Goal: Task Accomplishment & Management: Manage account settings

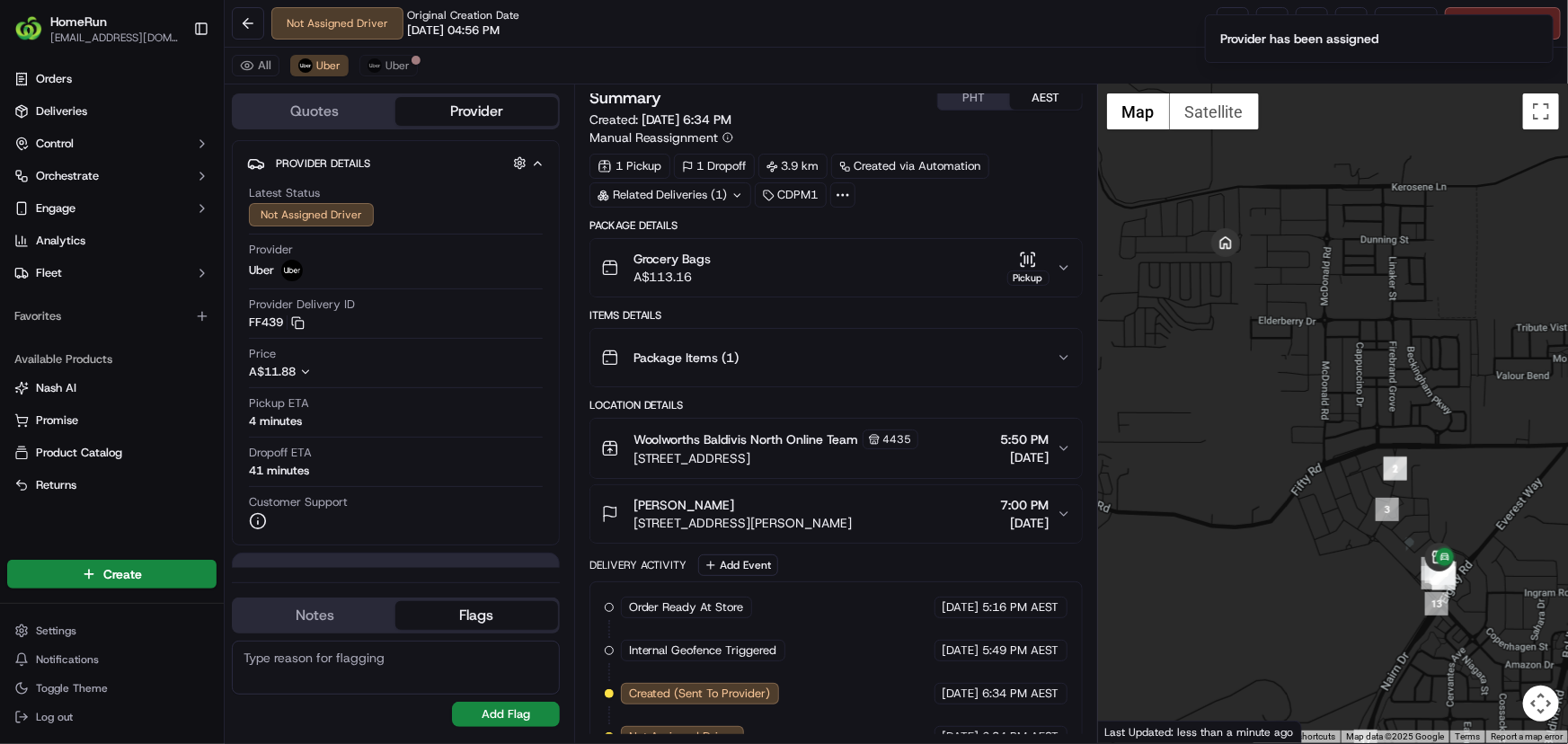
scroll to position [34, 0]
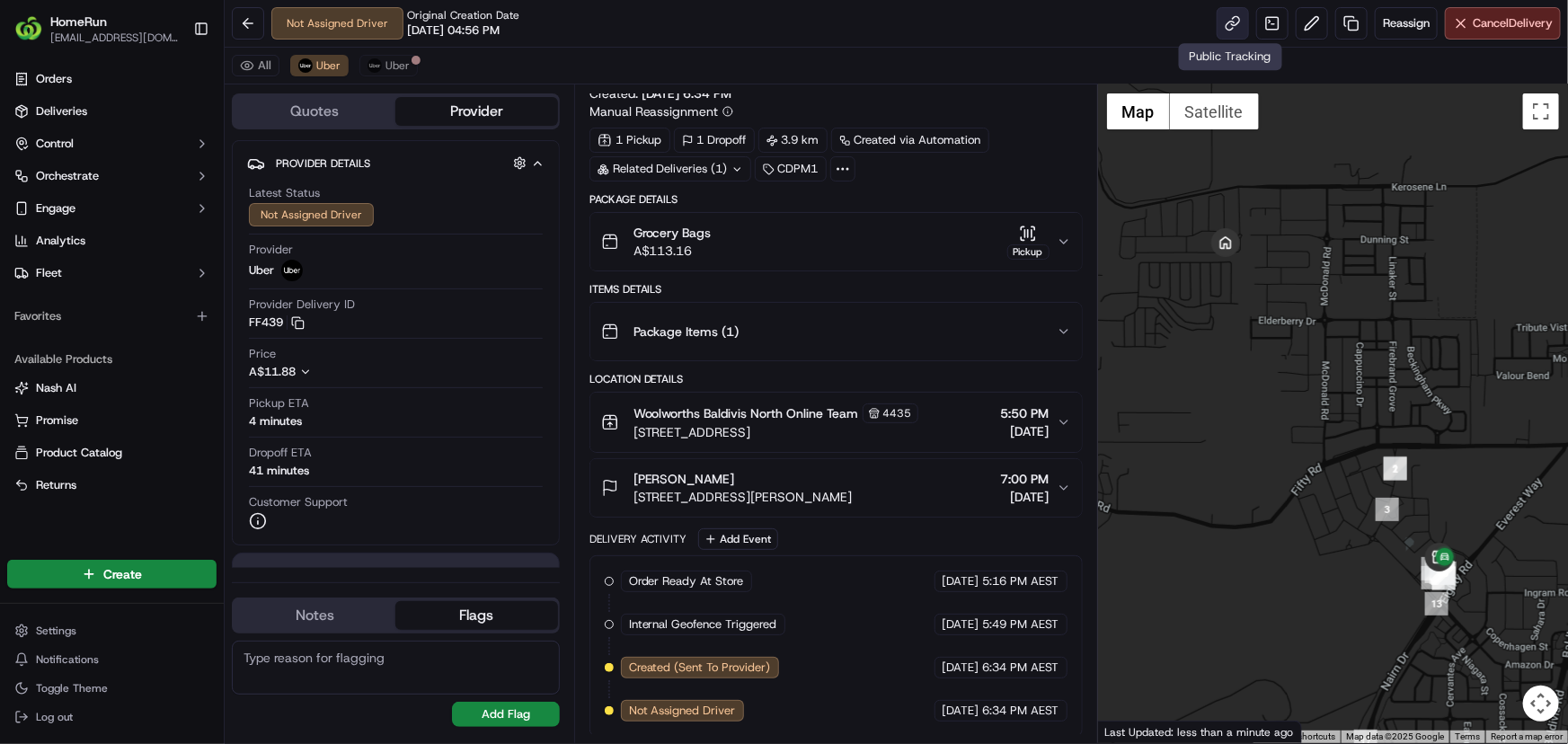
click at [1231, 21] on link at bounding box center [1232, 23] width 32 height 32
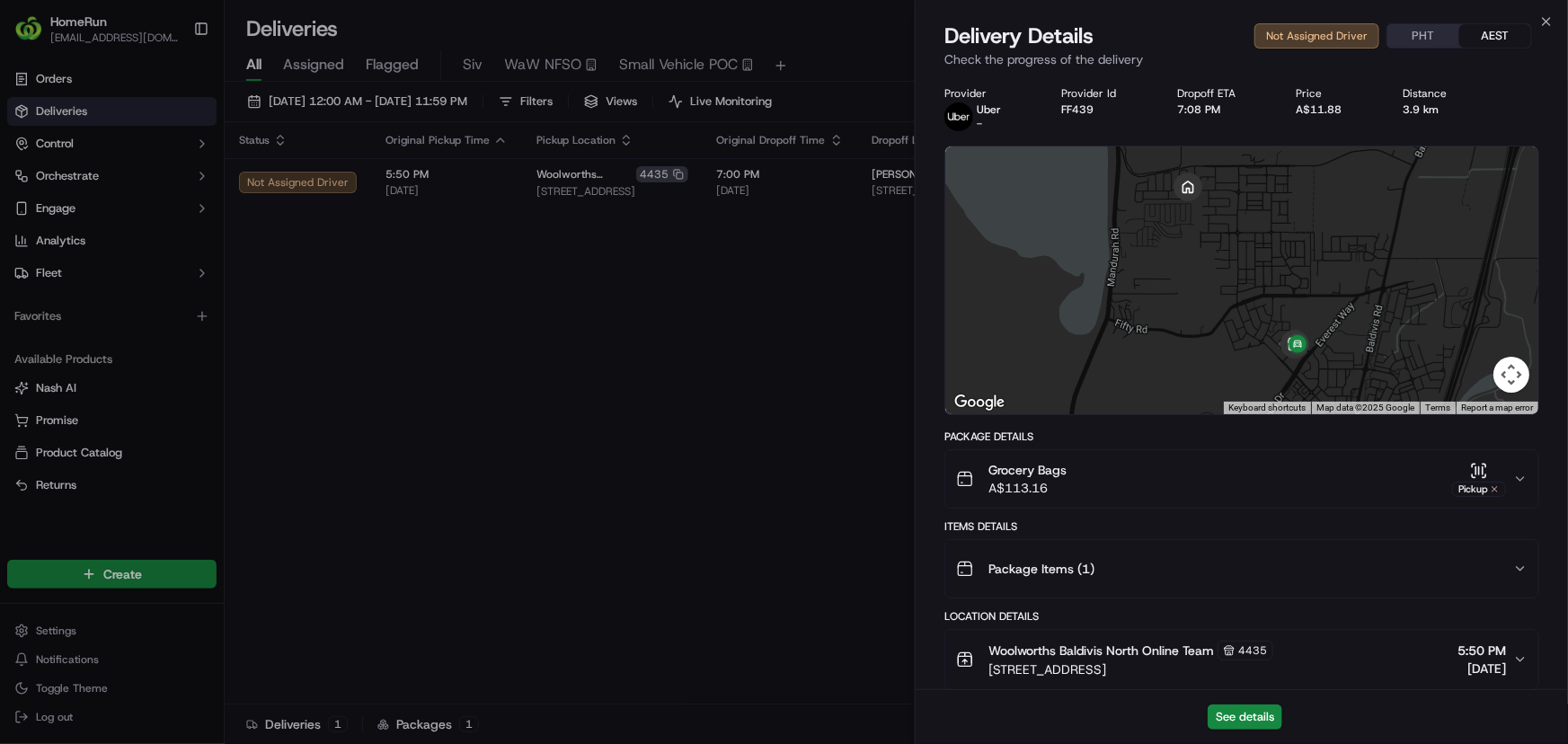
scroll to position [292, 0]
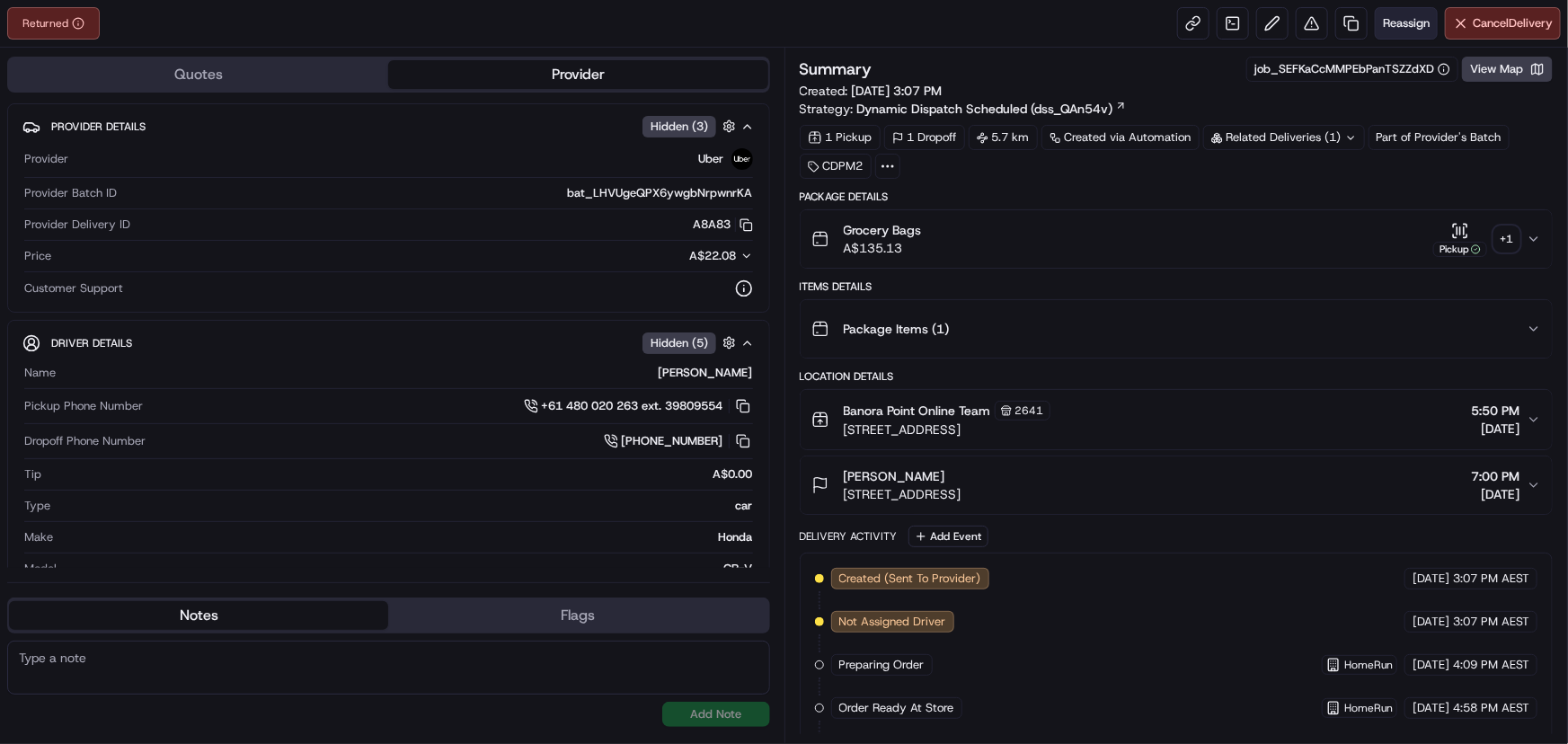
click at [1404, 20] on span "Reassign" at bounding box center [1406, 24] width 47 height 17
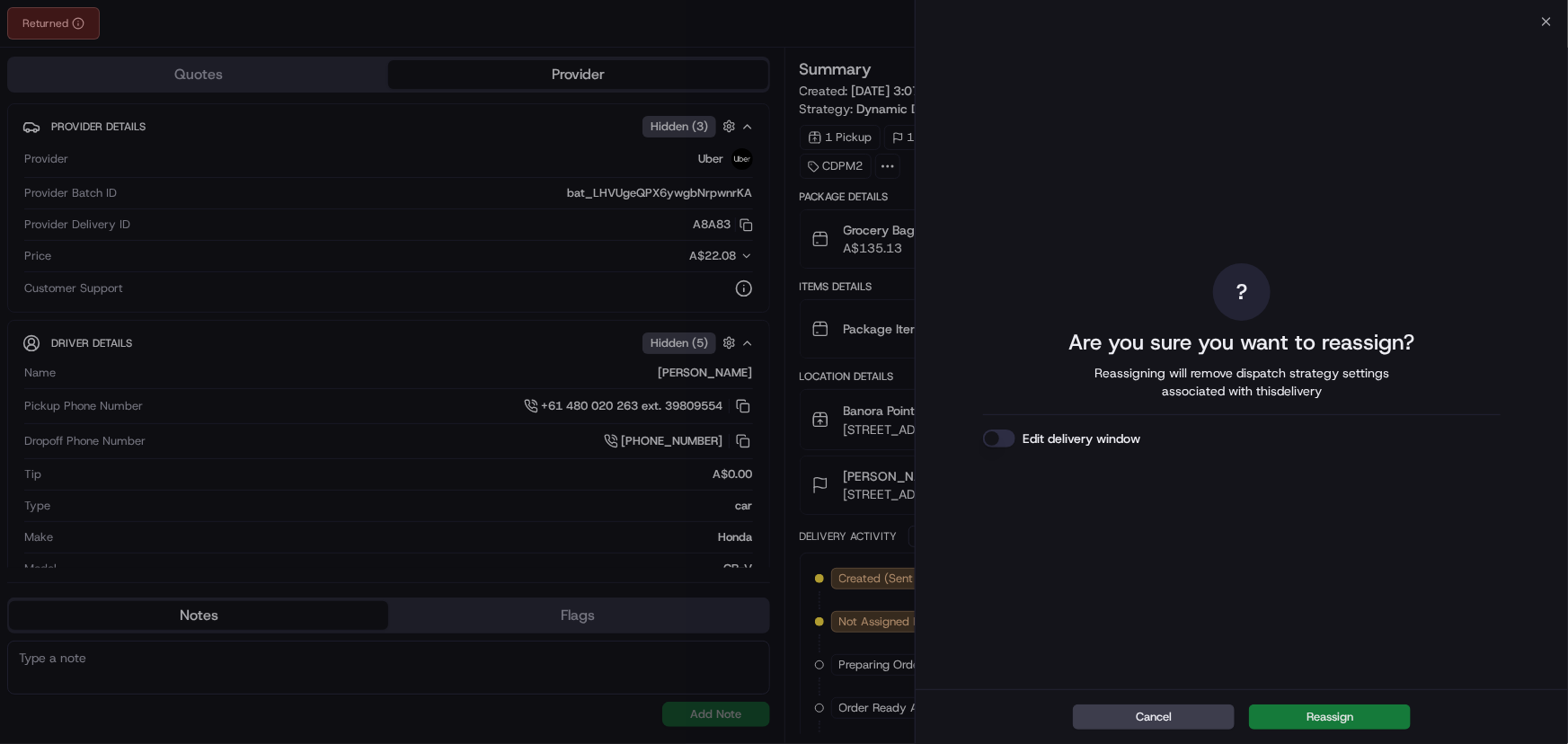
click at [1343, 711] on button "Reassign" at bounding box center [1331, 716] width 162 height 25
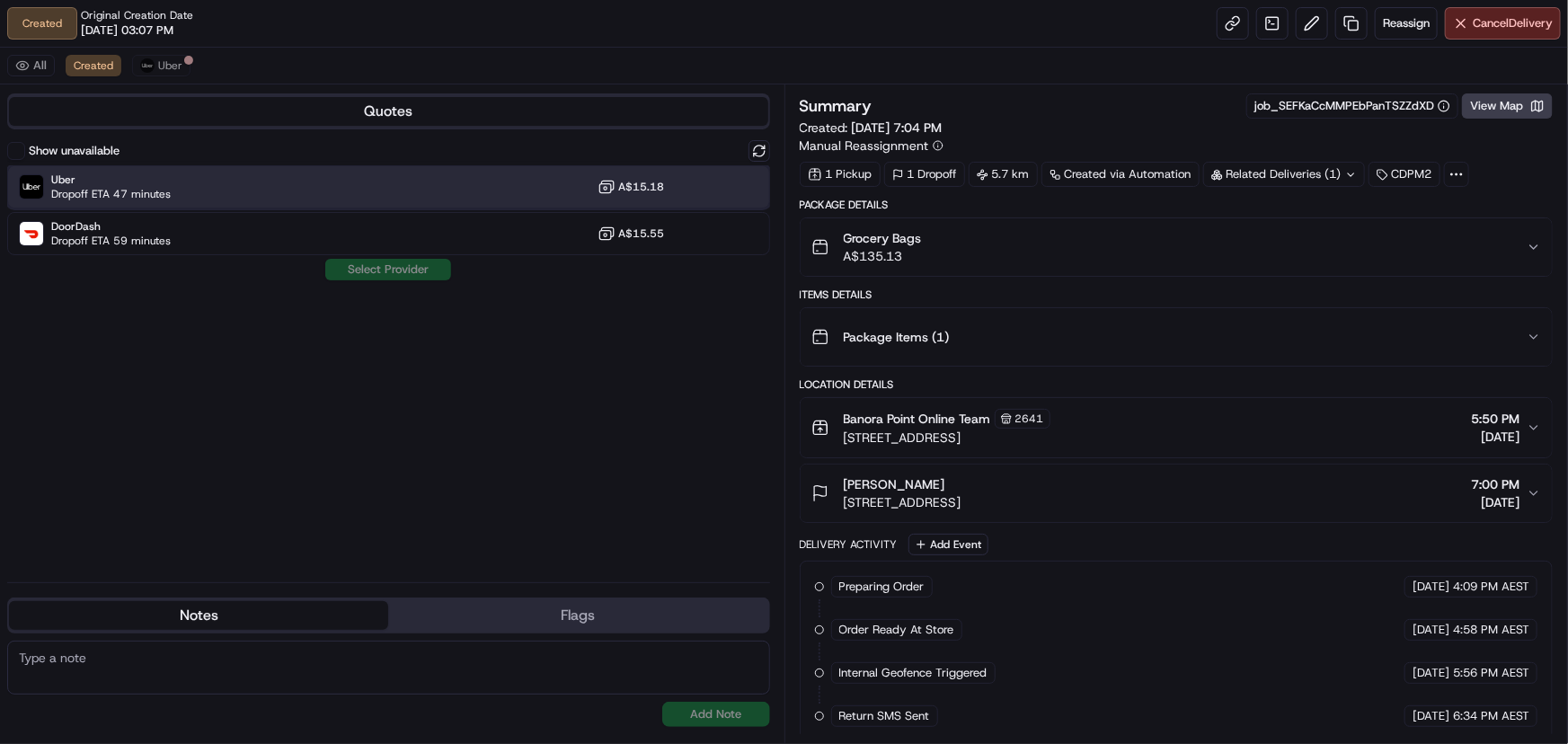
click at [136, 196] on span "Dropoff ETA 47 minutes" at bounding box center [111, 194] width 120 height 15
click at [408, 269] on button "Assign Provider" at bounding box center [388, 269] width 128 height 21
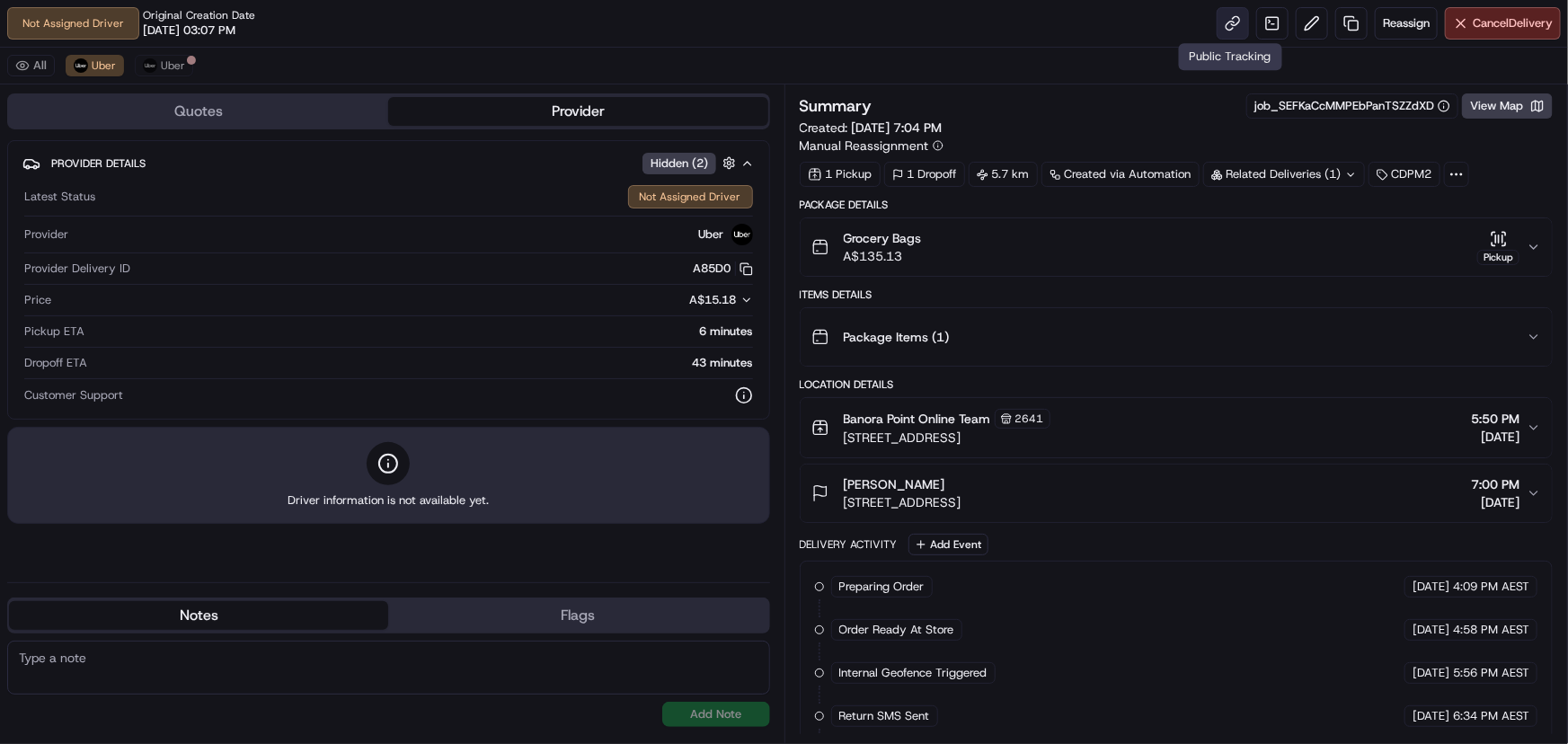
click at [1224, 19] on link at bounding box center [1232, 23] width 32 height 32
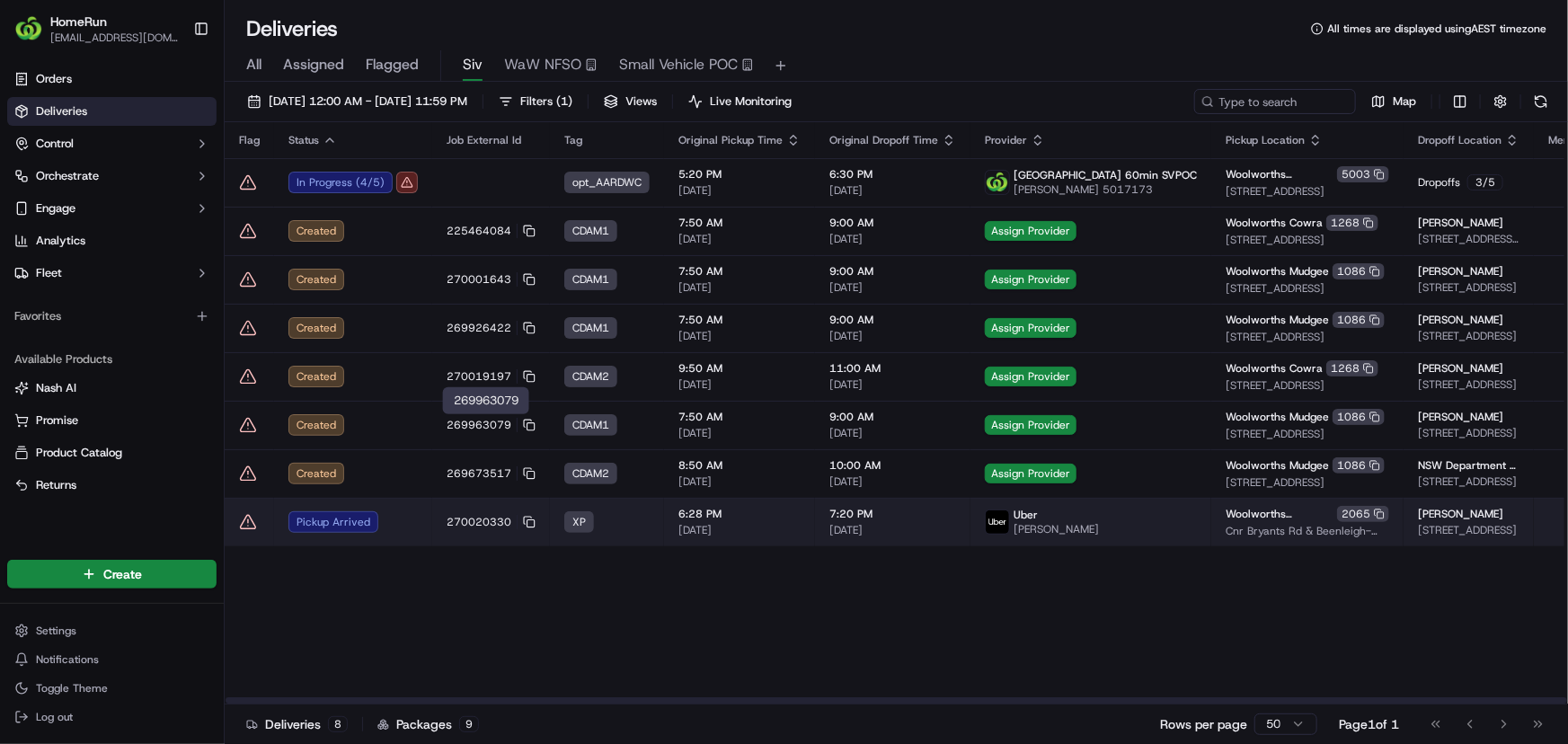
click at [421, 515] on td "Pickup Arrived" at bounding box center [353, 521] width 158 height 49
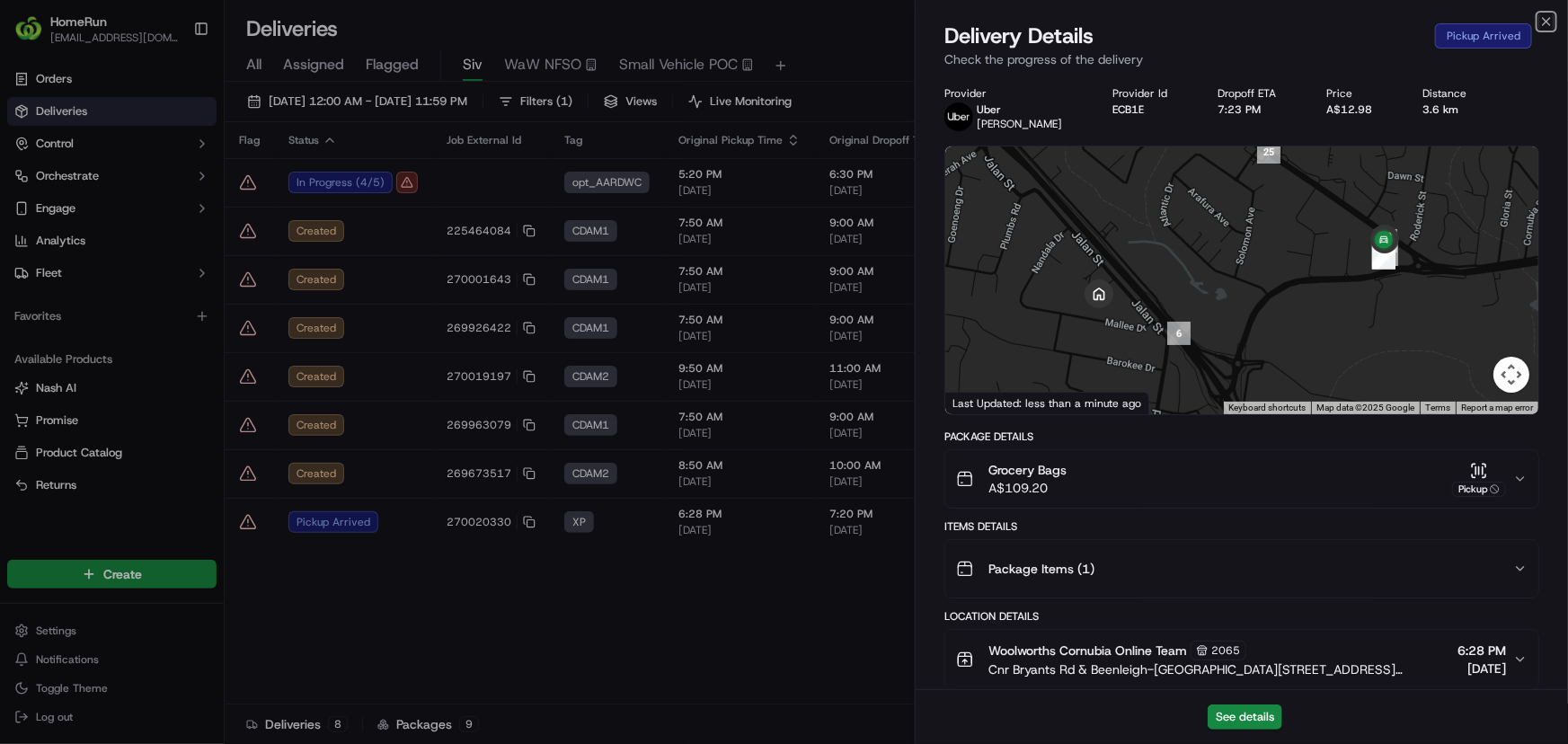
click at [1546, 17] on icon "button" at bounding box center [1547, 22] width 15 height 15
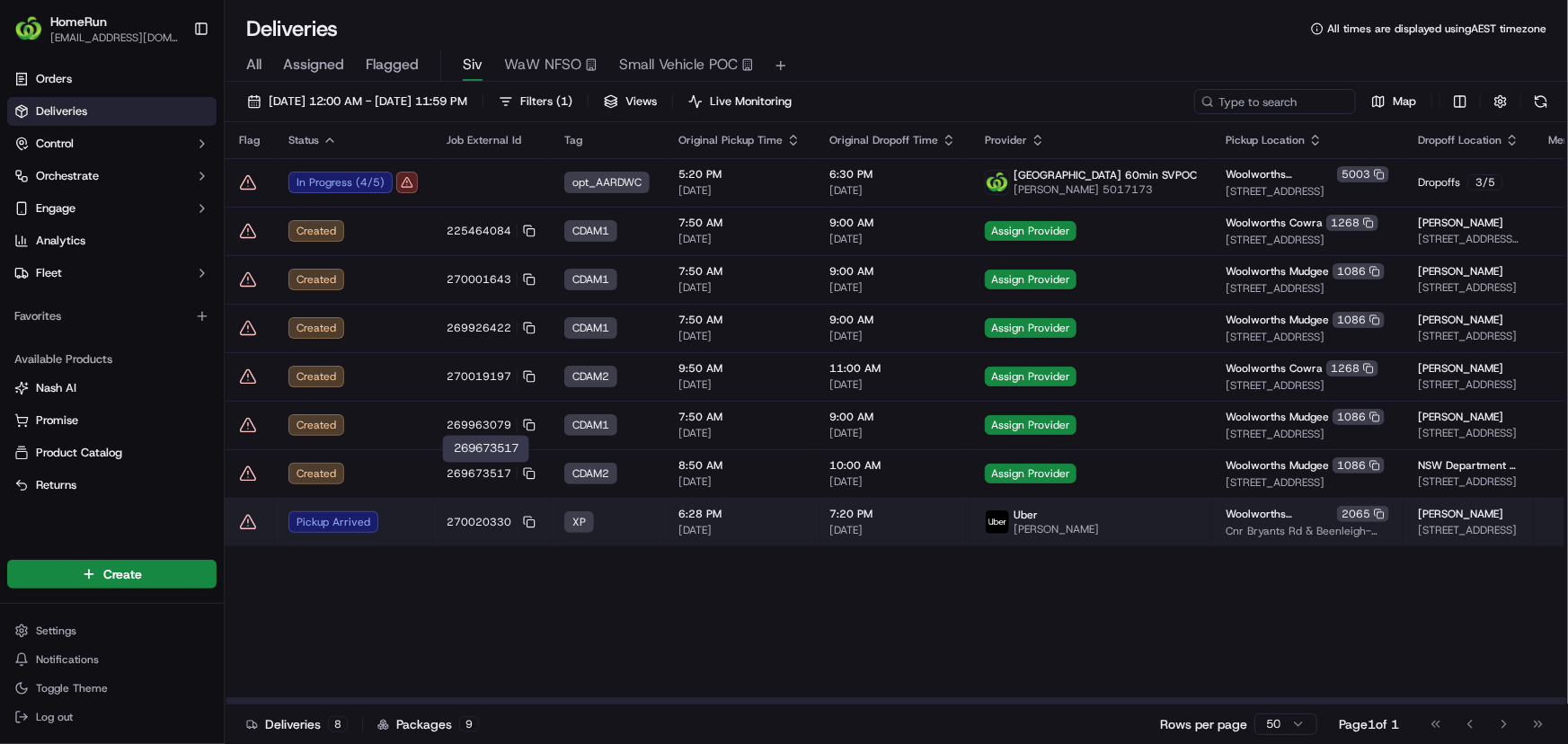
click at [432, 525] on td "270020330" at bounding box center [491, 521] width 118 height 49
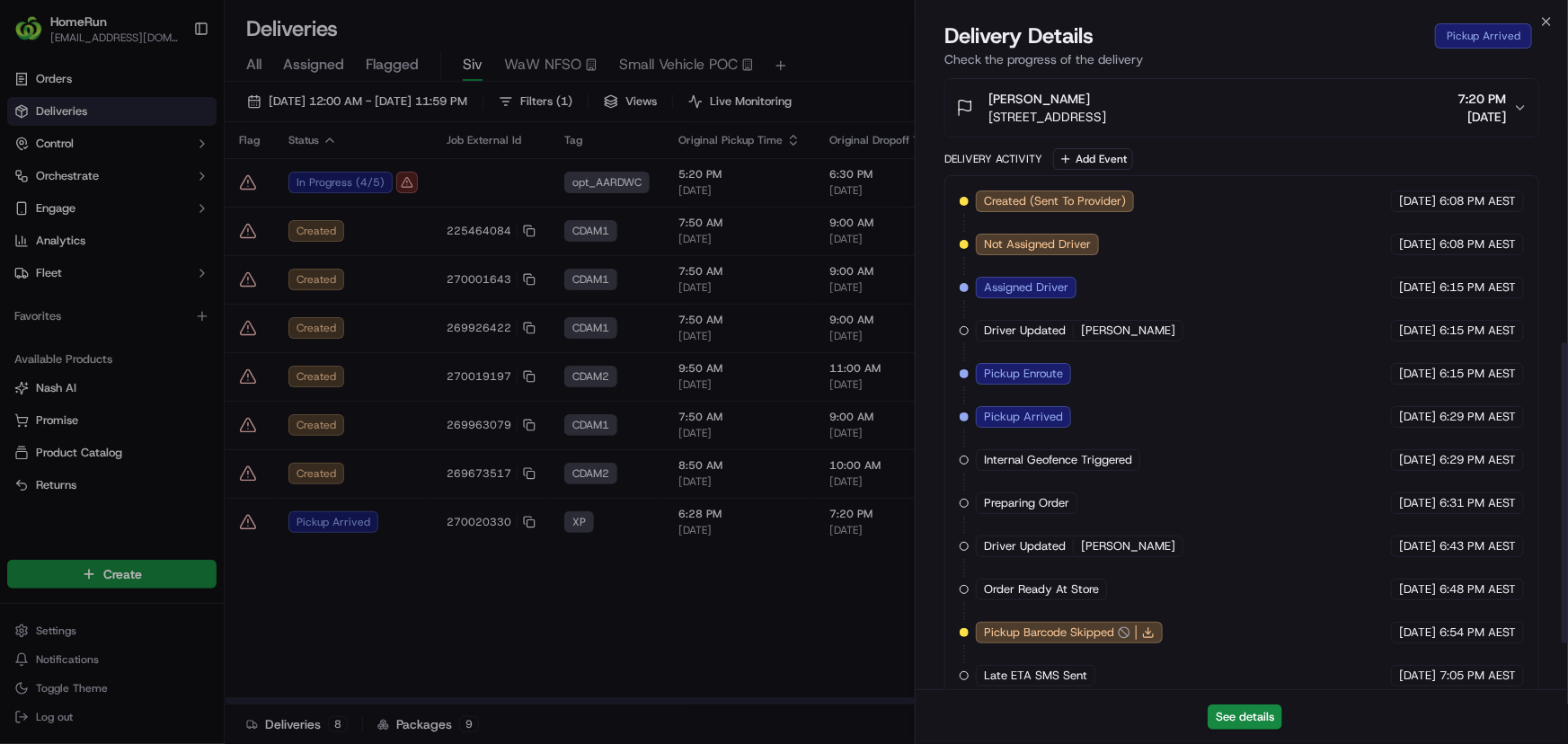
scroll to position [636, 0]
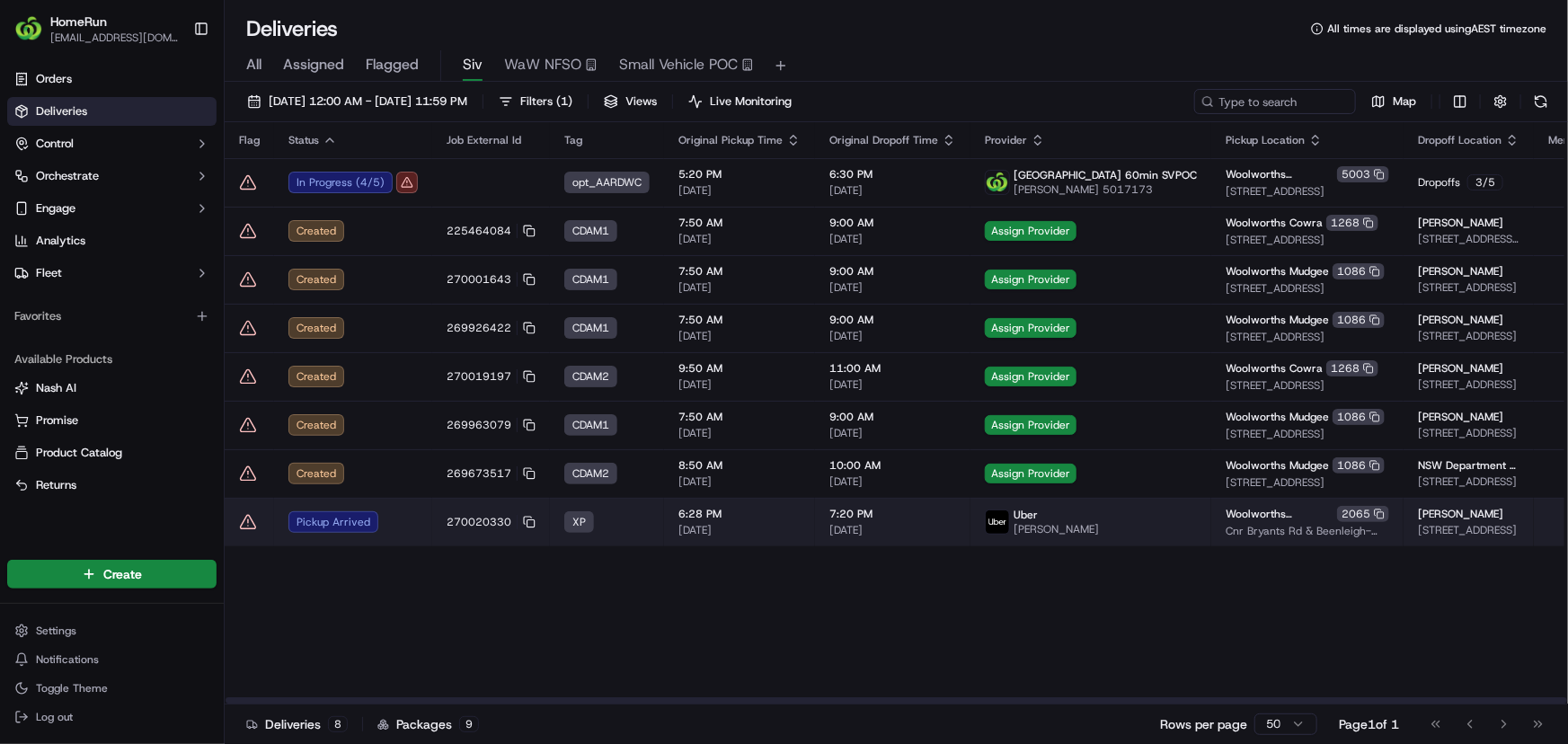
click at [248, 522] on icon at bounding box center [248, 522] width 18 height 18
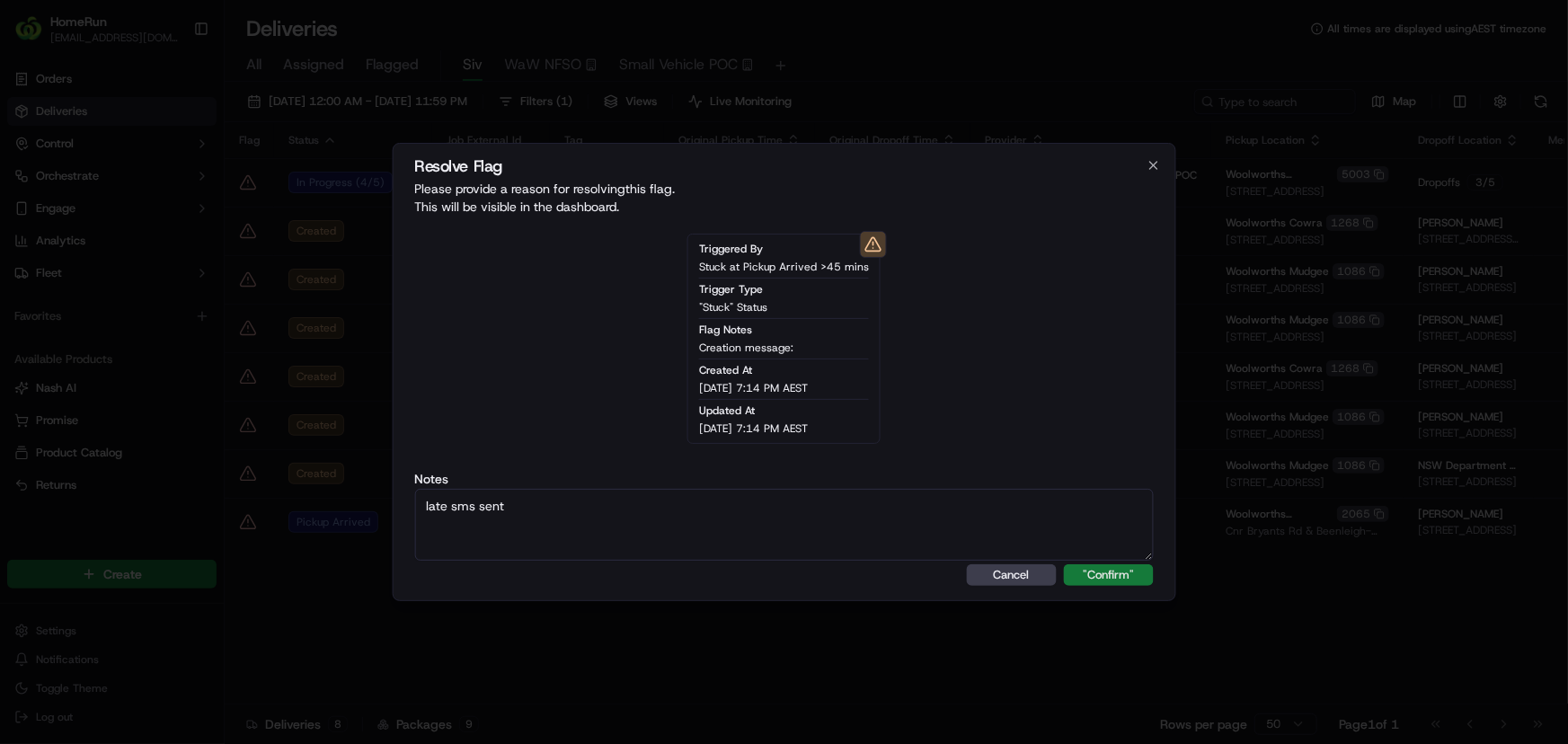
type textarea "late sms sent"
click at [1101, 577] on button ""Confirm"" at bounding box center [1109, 574] width 90 height 21
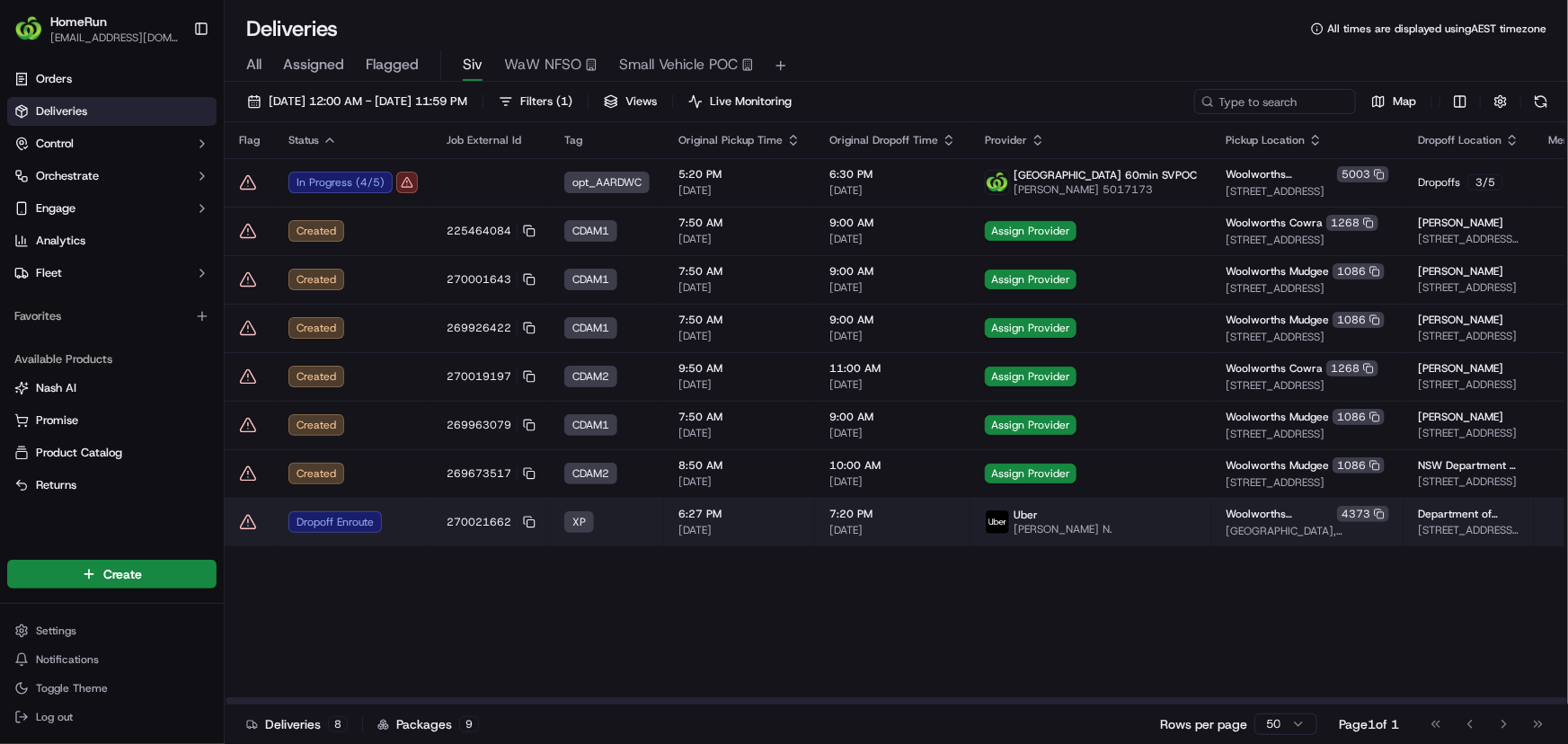
click at [242, 518] on icon at bounding box center [248, 522] width 18 height 18
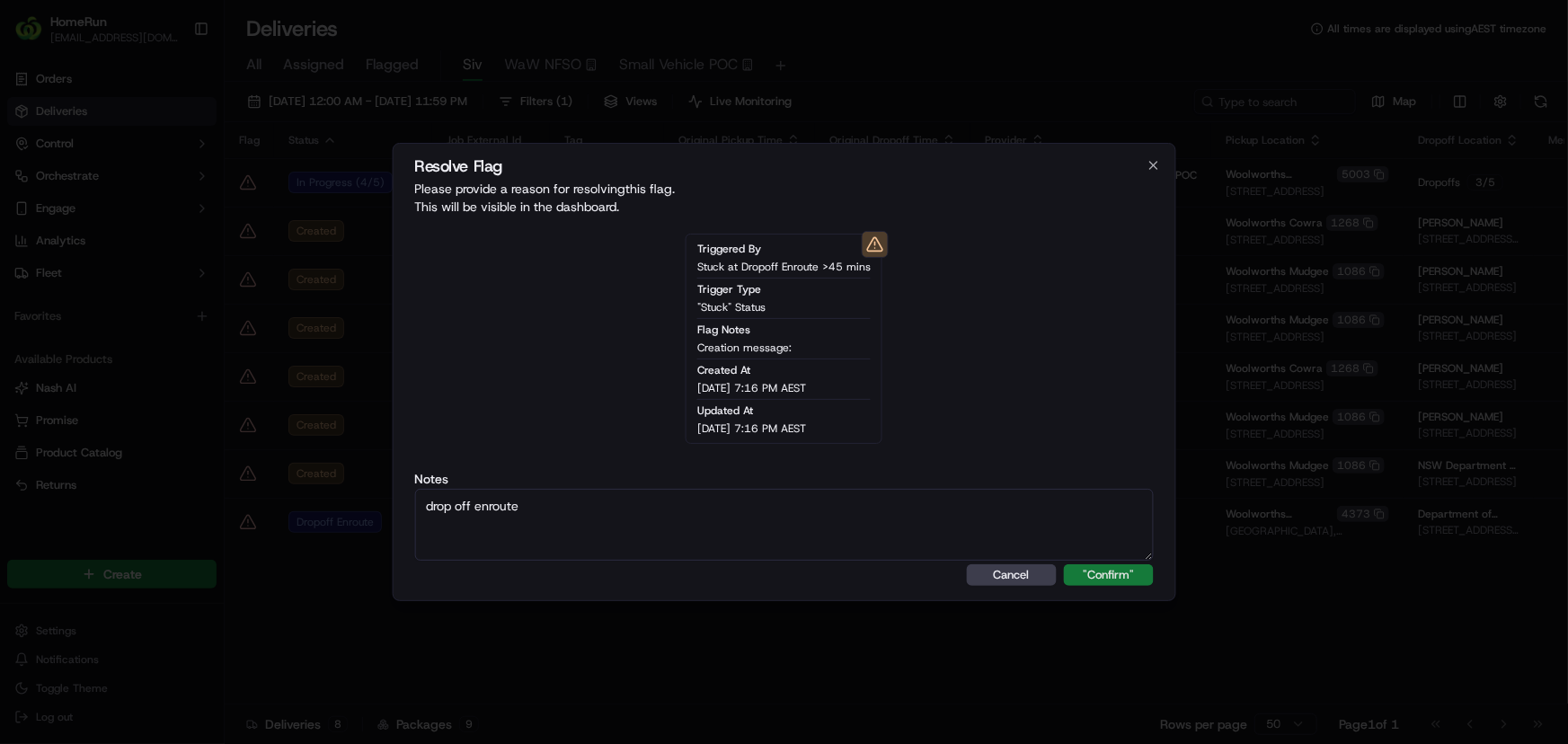
type textarea "drop off enroute"
click at [1150, 575] on button ""Confirm"" at bounding box center [1109, 574] width 90 height 21
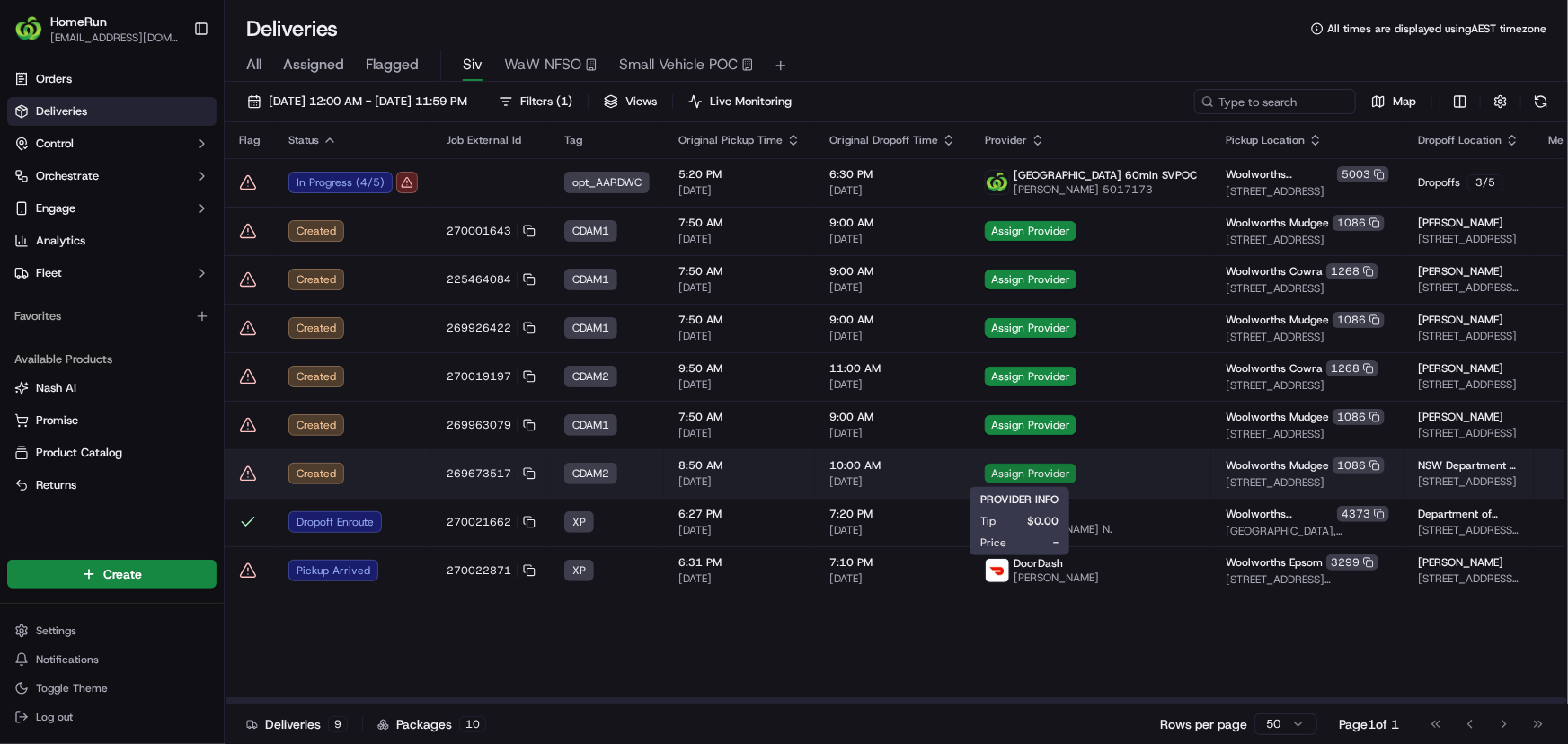
click at [1029, 471] on span "Assign Provider" at bounding box center [1031, 473] width 92 height 19
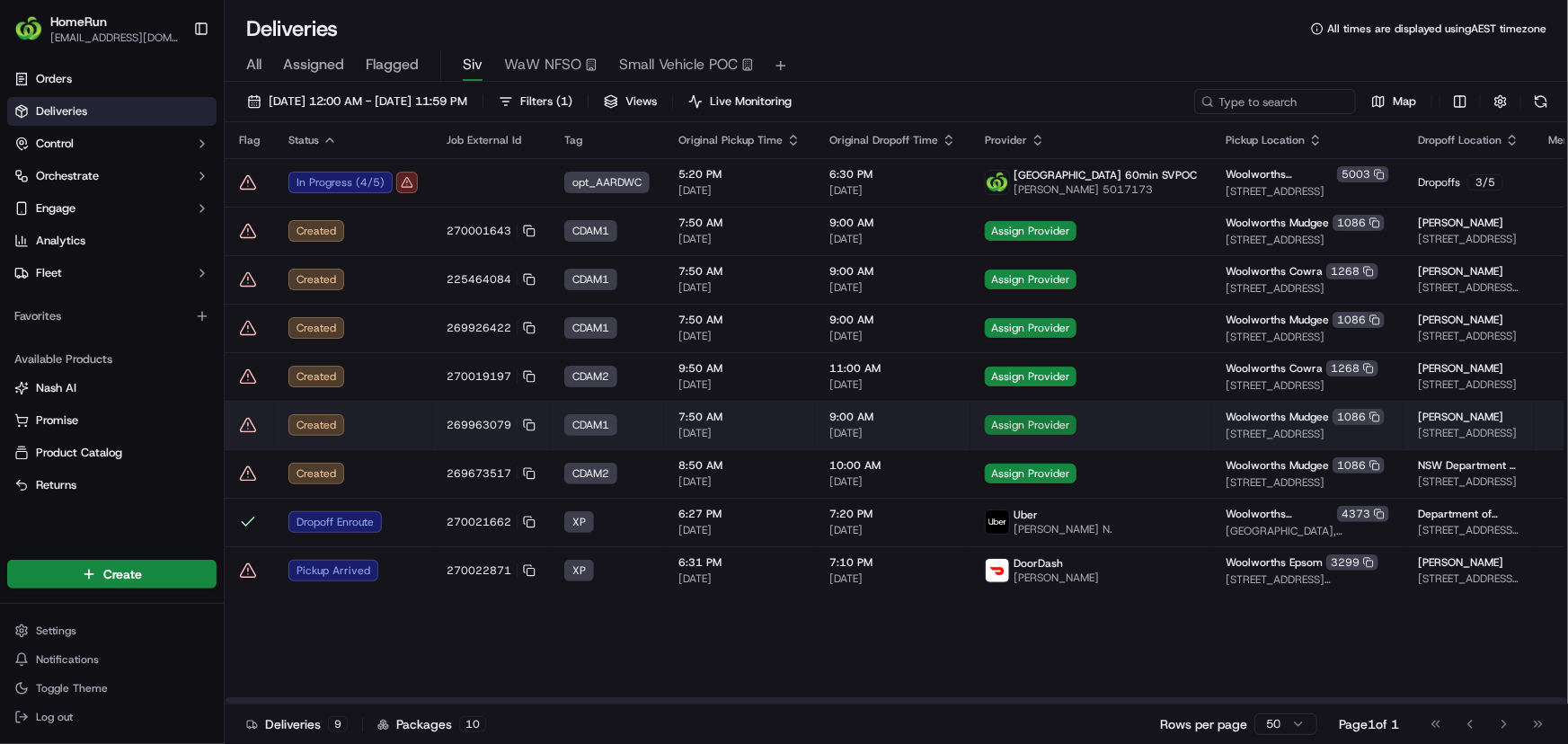
click at [989, 418] on span "Assign Provider" at bounding box center [1031, 424] width 92 height 19
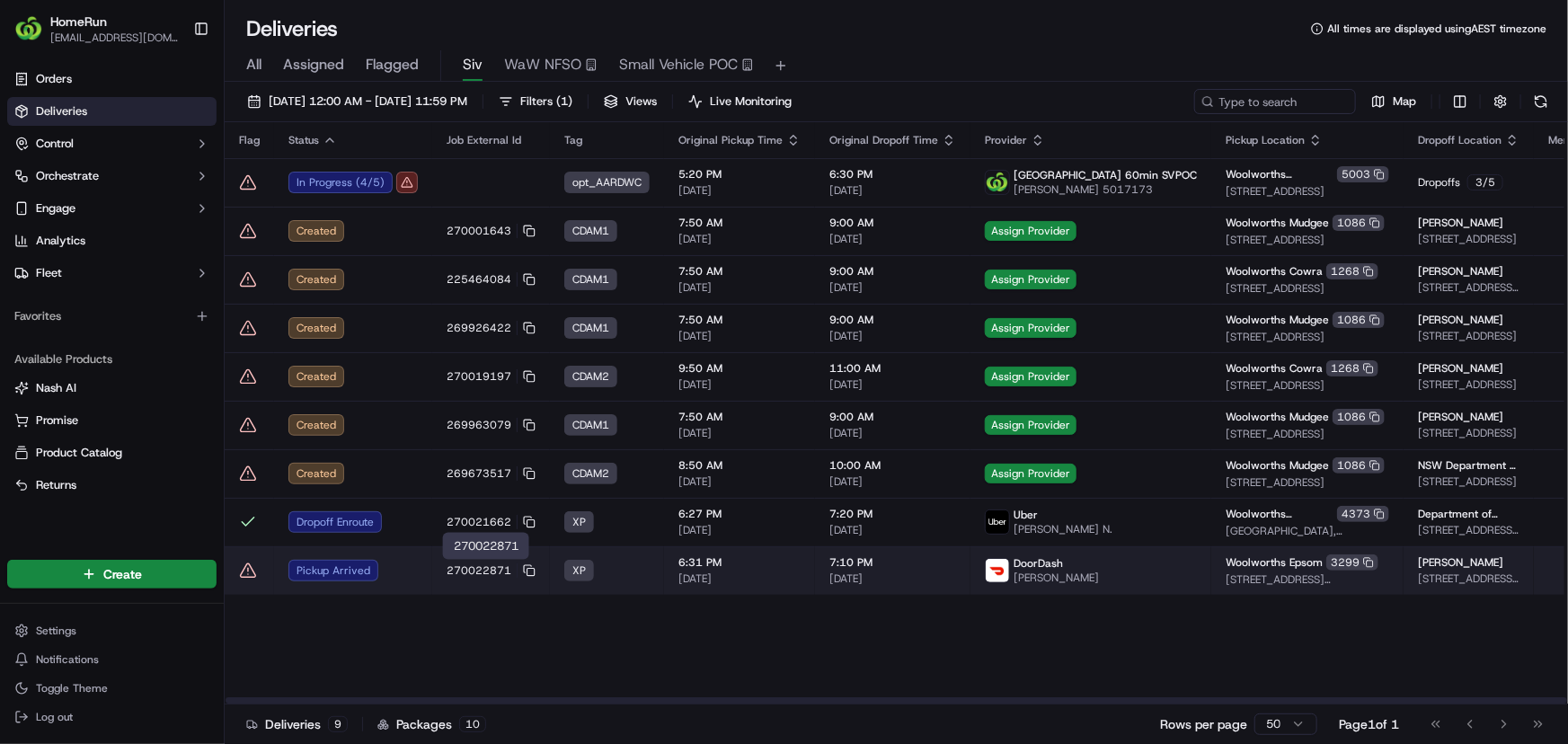
click at [347, 566] on div "Pickup Arrived" at bounding box center [353, 569] width 130 height 21
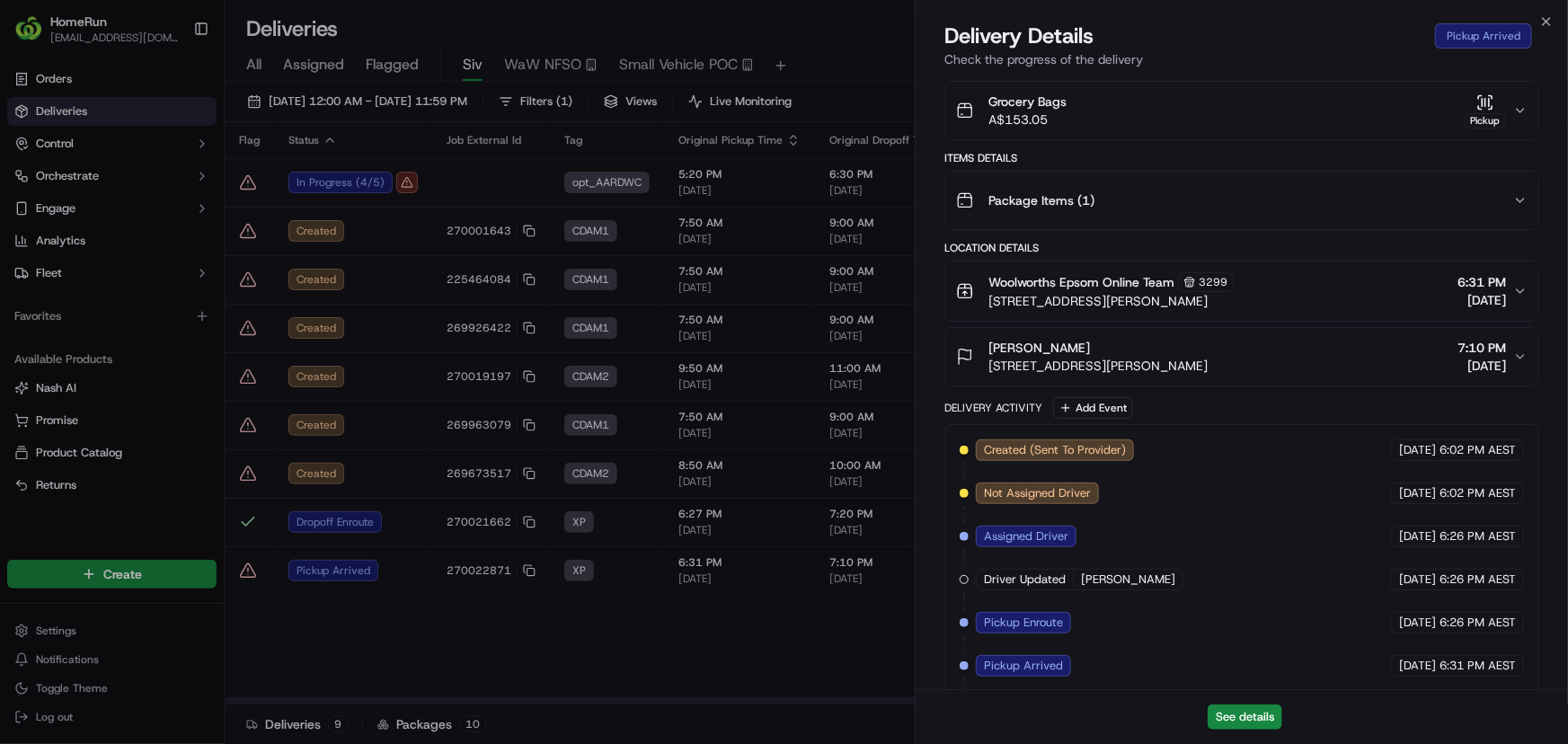
scroll to position [593, 0]
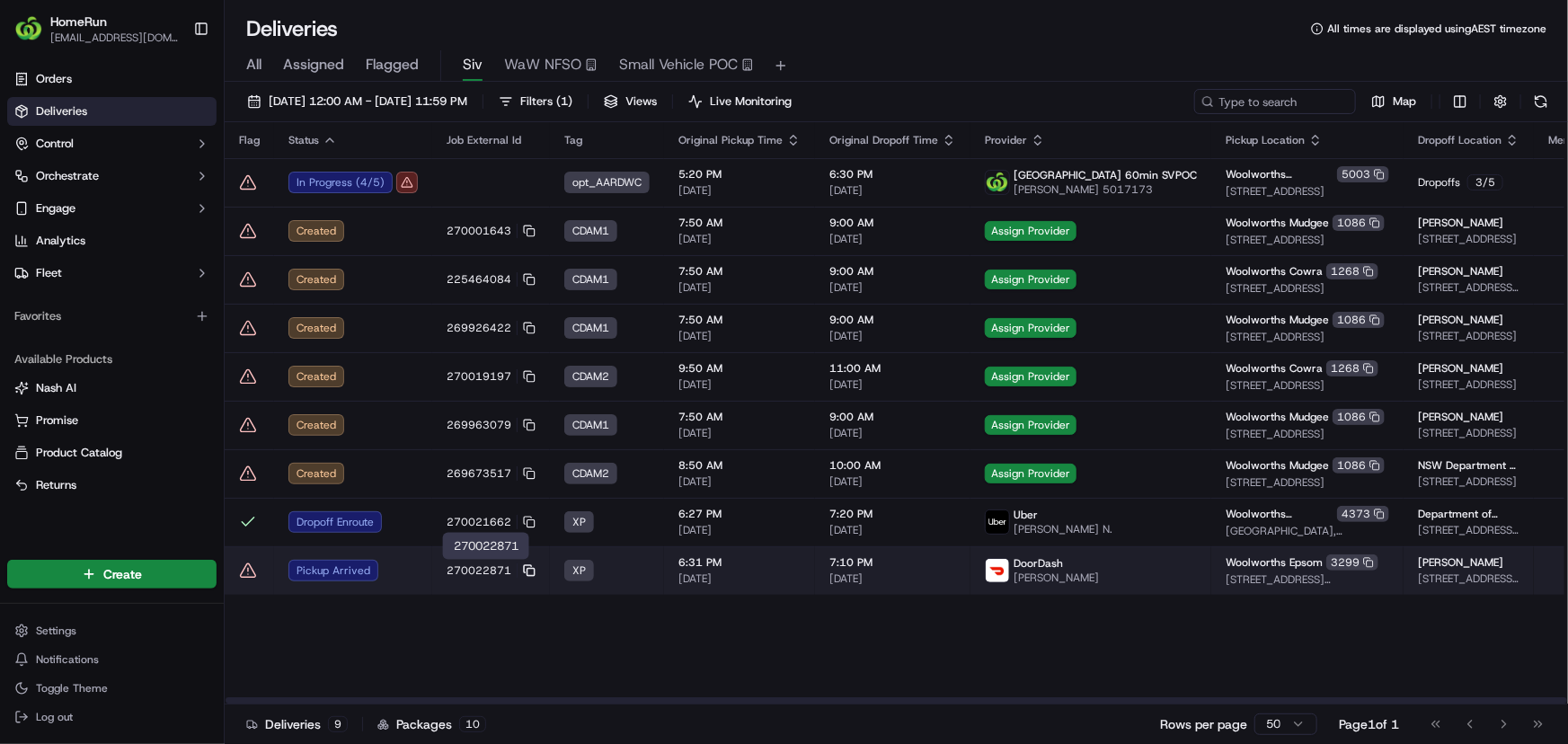
click at [525, 567] on icon at bounding box center [529, 570] width 13 height 13
click at [382, 569] on div "Pickup Arrived" at bounding box center [353, 569] width 130 height 21
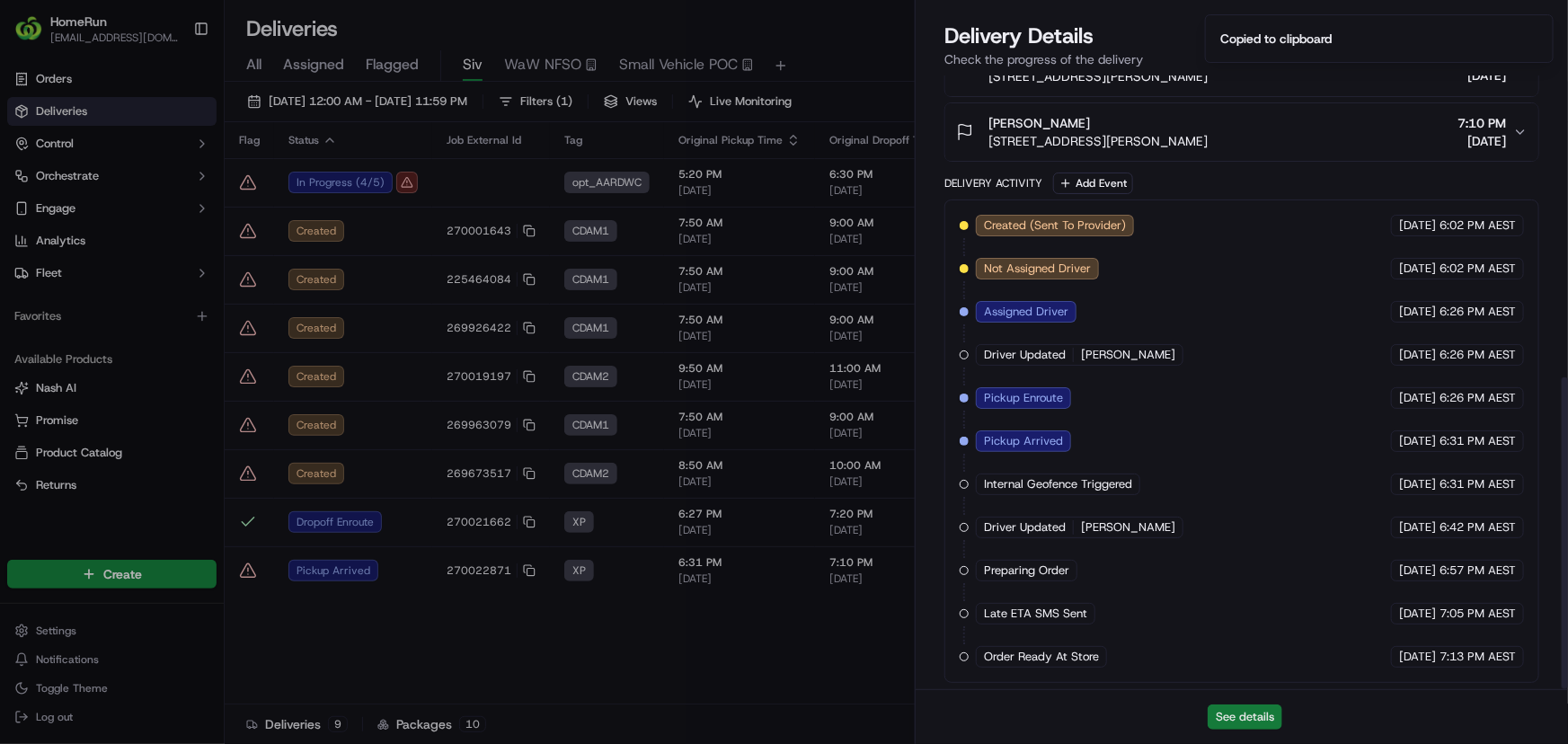
click at [1243, 713] on button "See details" at bounding box center [1245, 716] width 75 height 25
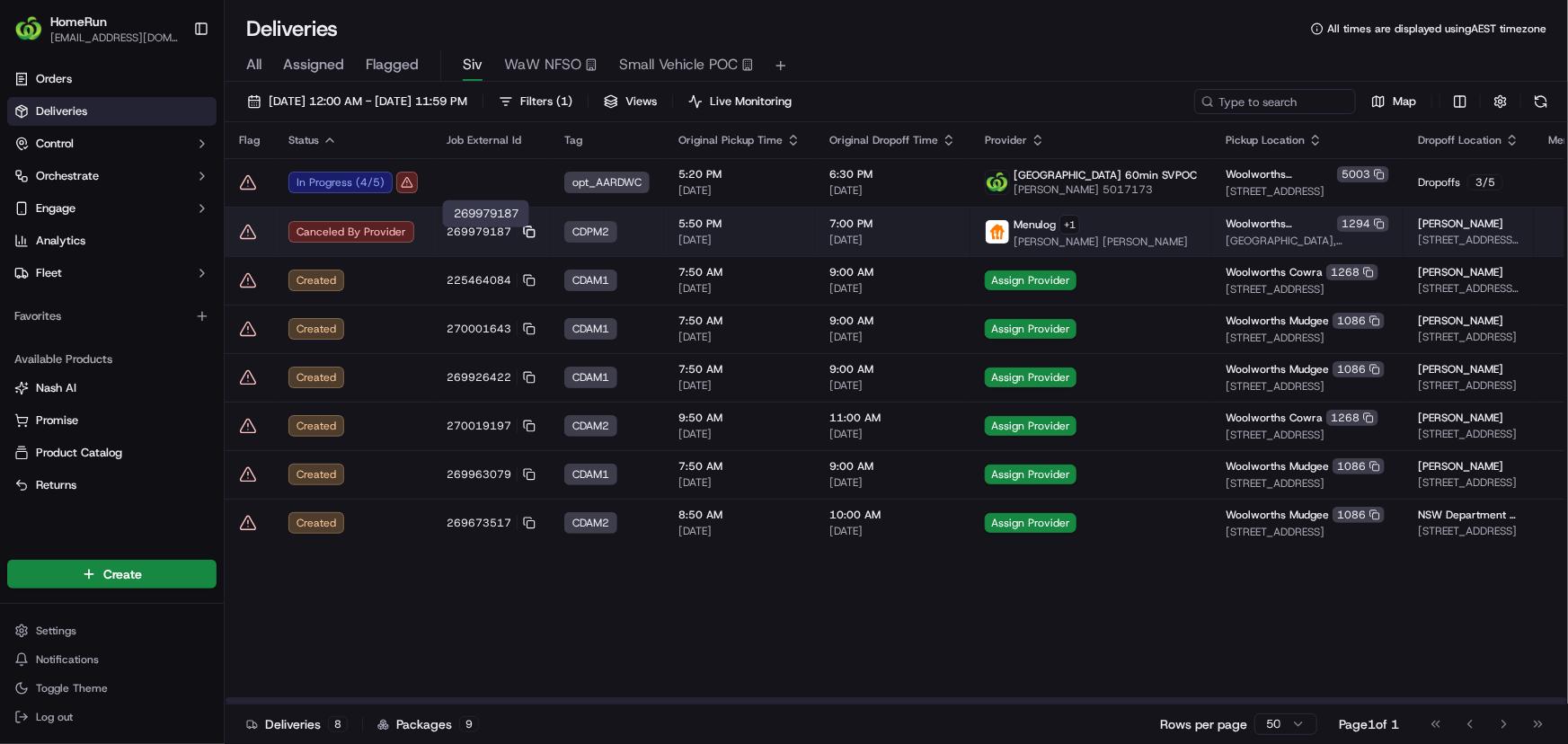
click at [523, 235] on icon at bounding box center [529, 232] width 13 height 13
click at [446, 239] on span "269979187" at bounding box center [478, 232] width 64 height 15
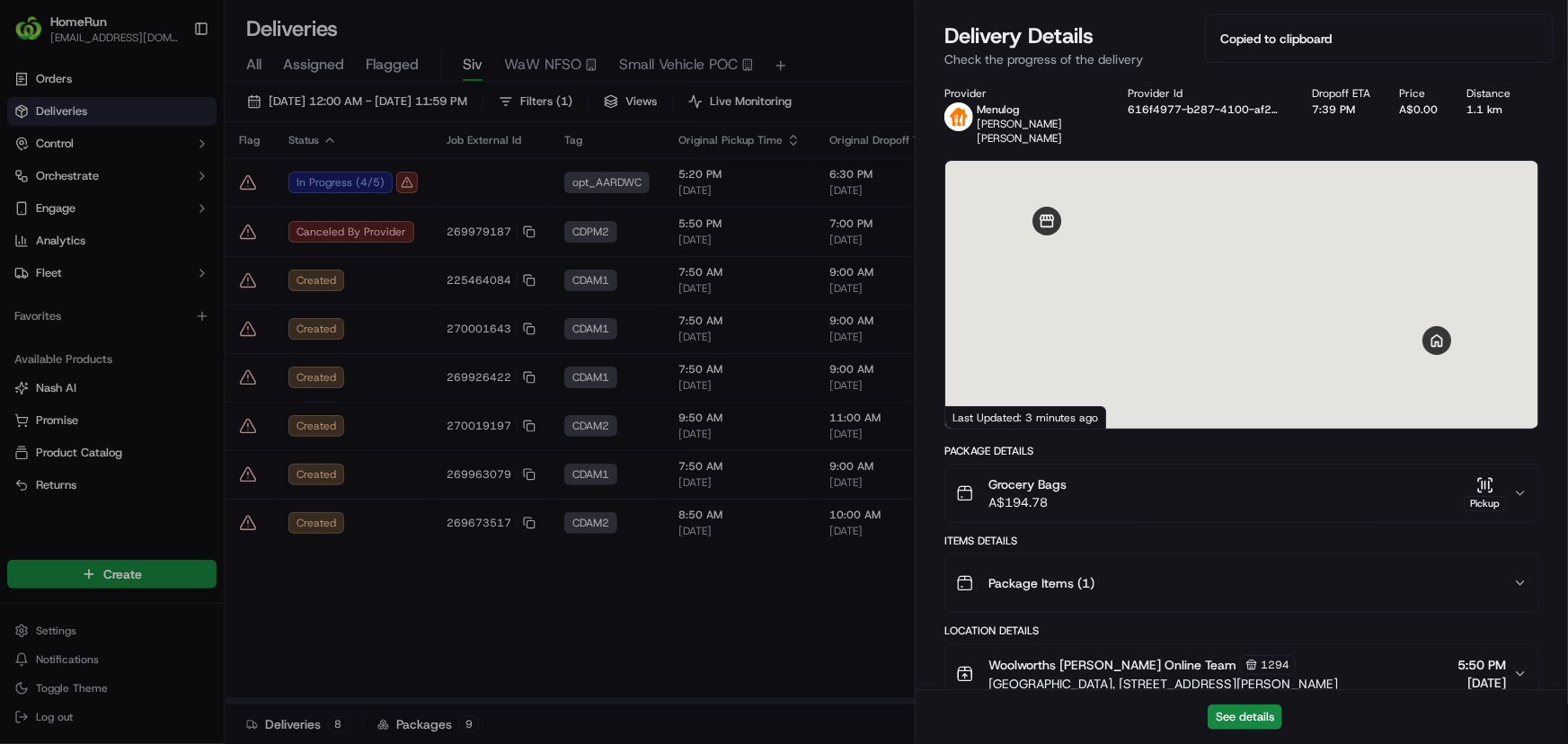
scroll to position [478, 0]
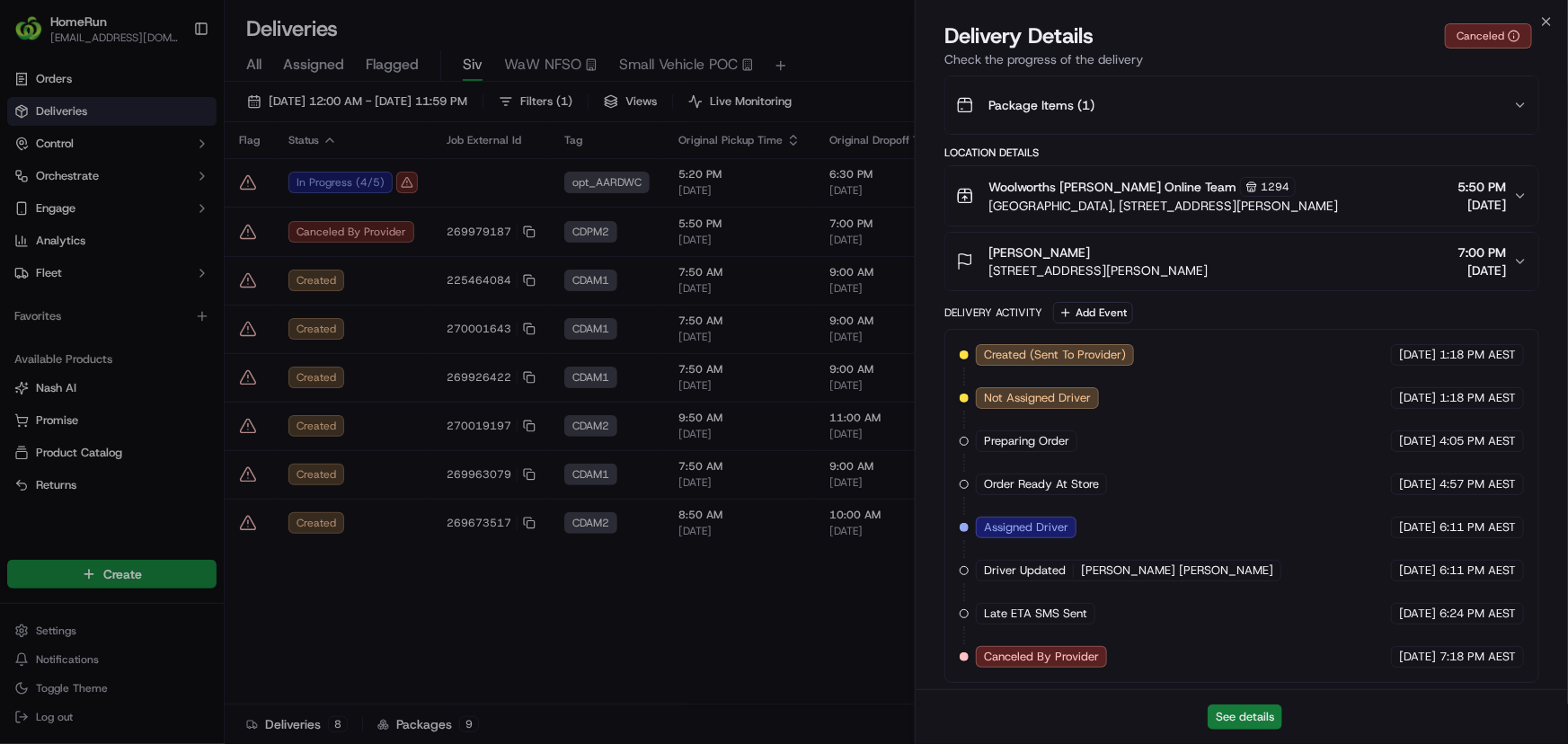
click at [1232, 714] on button "See details" at bounding box center [1245, 716] width 75 height 25
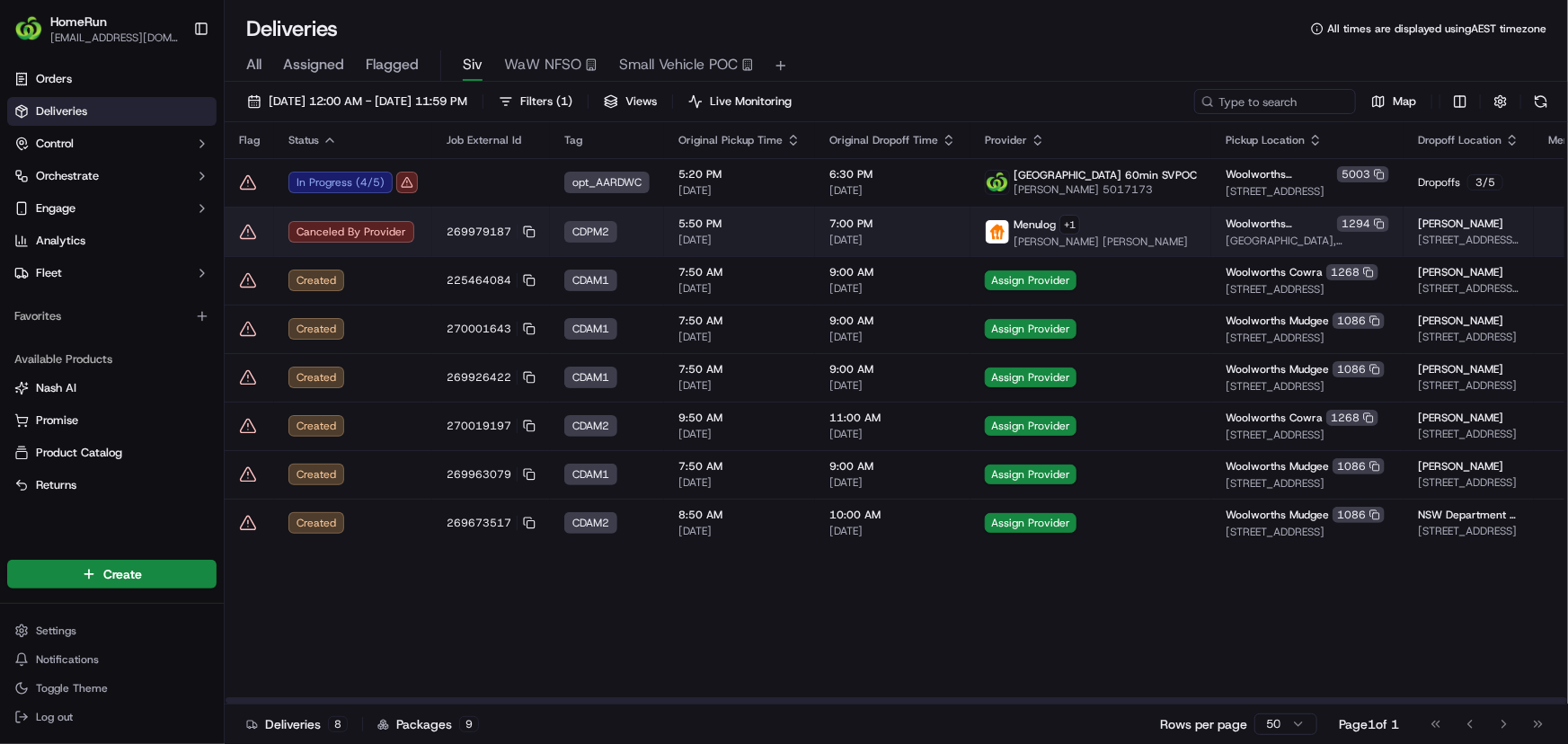
click at [243, 236] on icon at bounding box center [248, 231] width 16 height 14
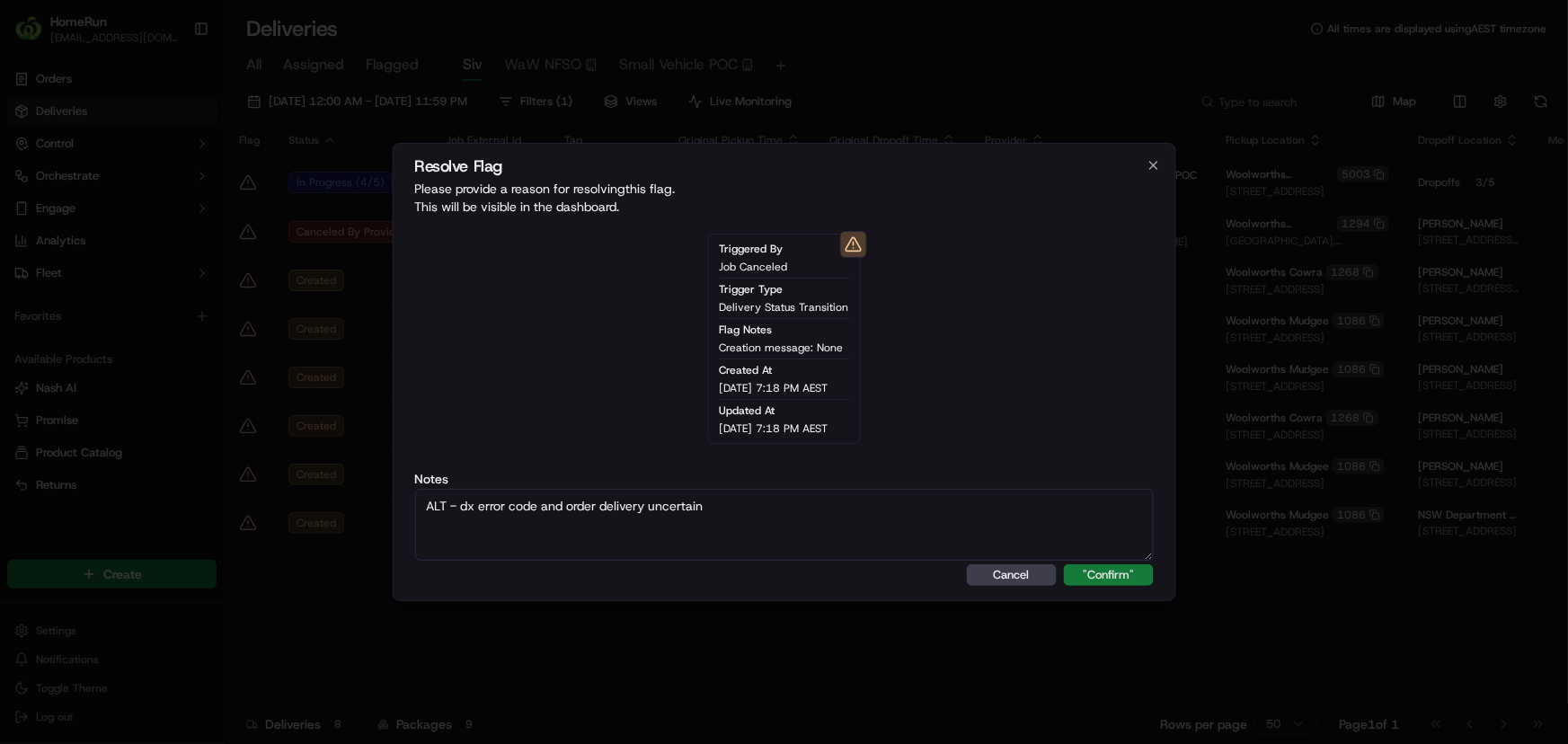
type textarea "ALT - dx error code and order delivery uncertain"
click at [1125, 569] on button ""Confirm"" at bounding box center [1109, 574] width 90 height 21
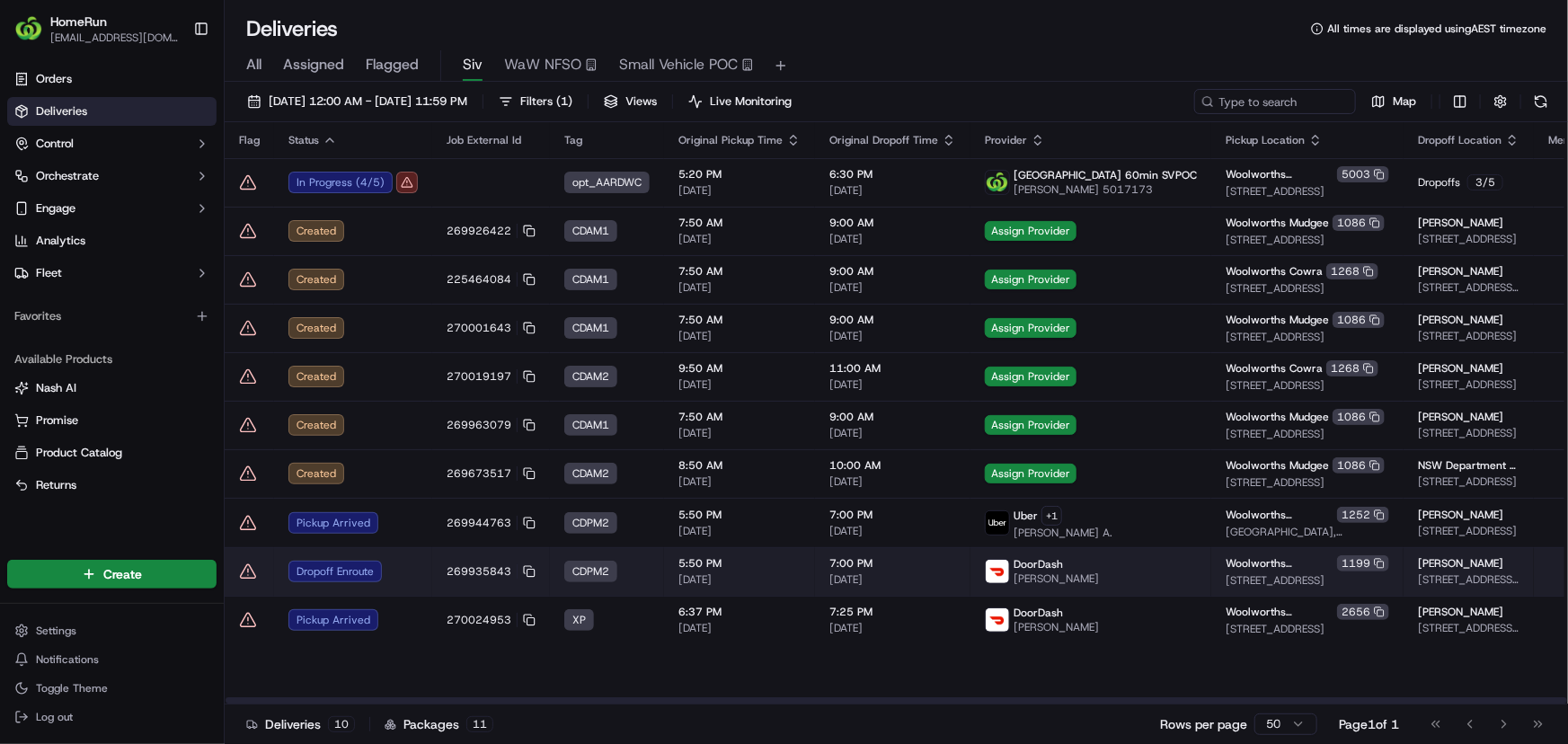
click at [245, 569] on icon at bounding box center [248, 571] width 18 height 18
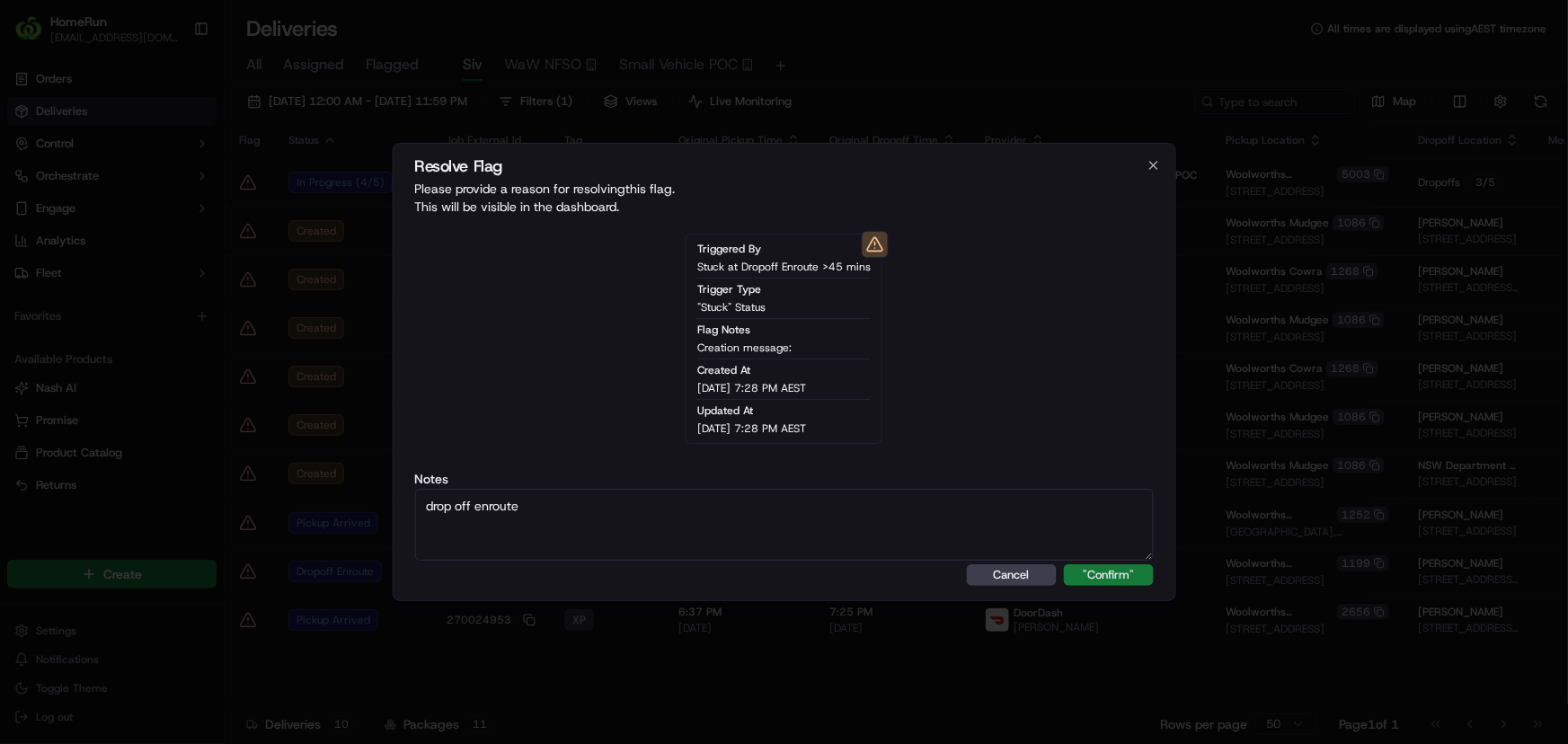
type textarea "drop off enroute"
click at [1125, 575] on button ""Confirm"" at bounding box center [1109, 574] width 90 height 21
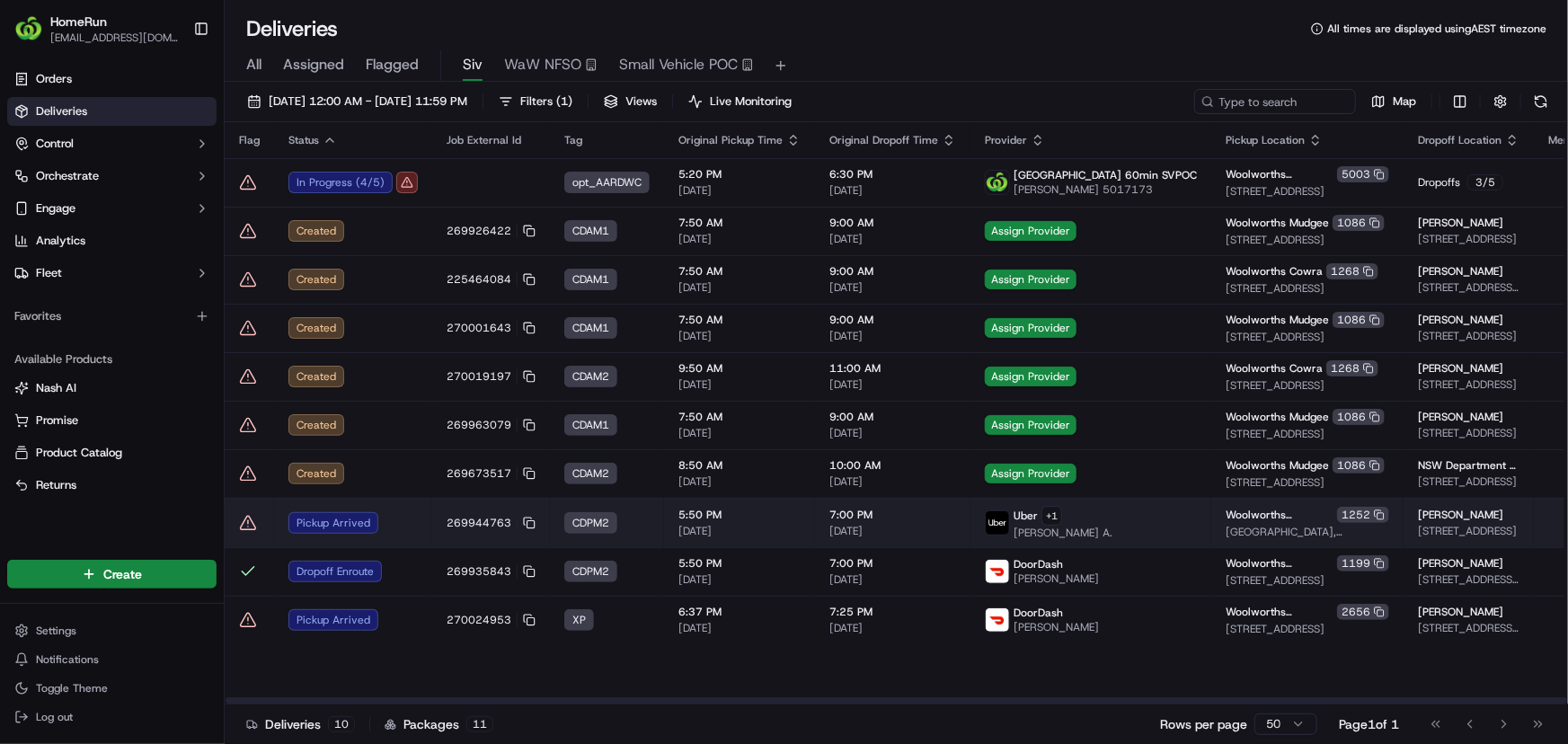
click at [398, 508] on td "Pickup Arrived" at bounding box center [353, 522] width 158 height 50
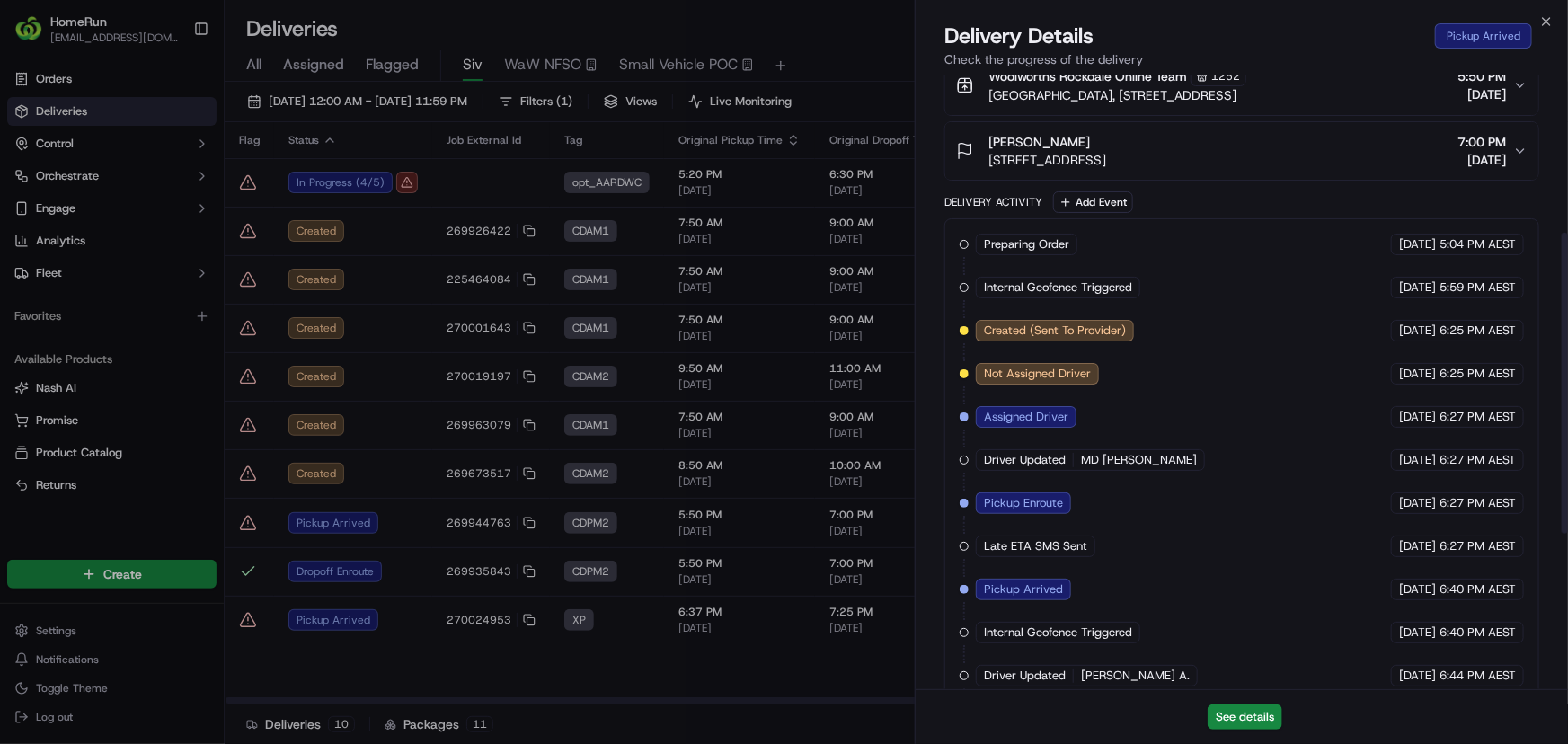
scroll to position [636, 0]
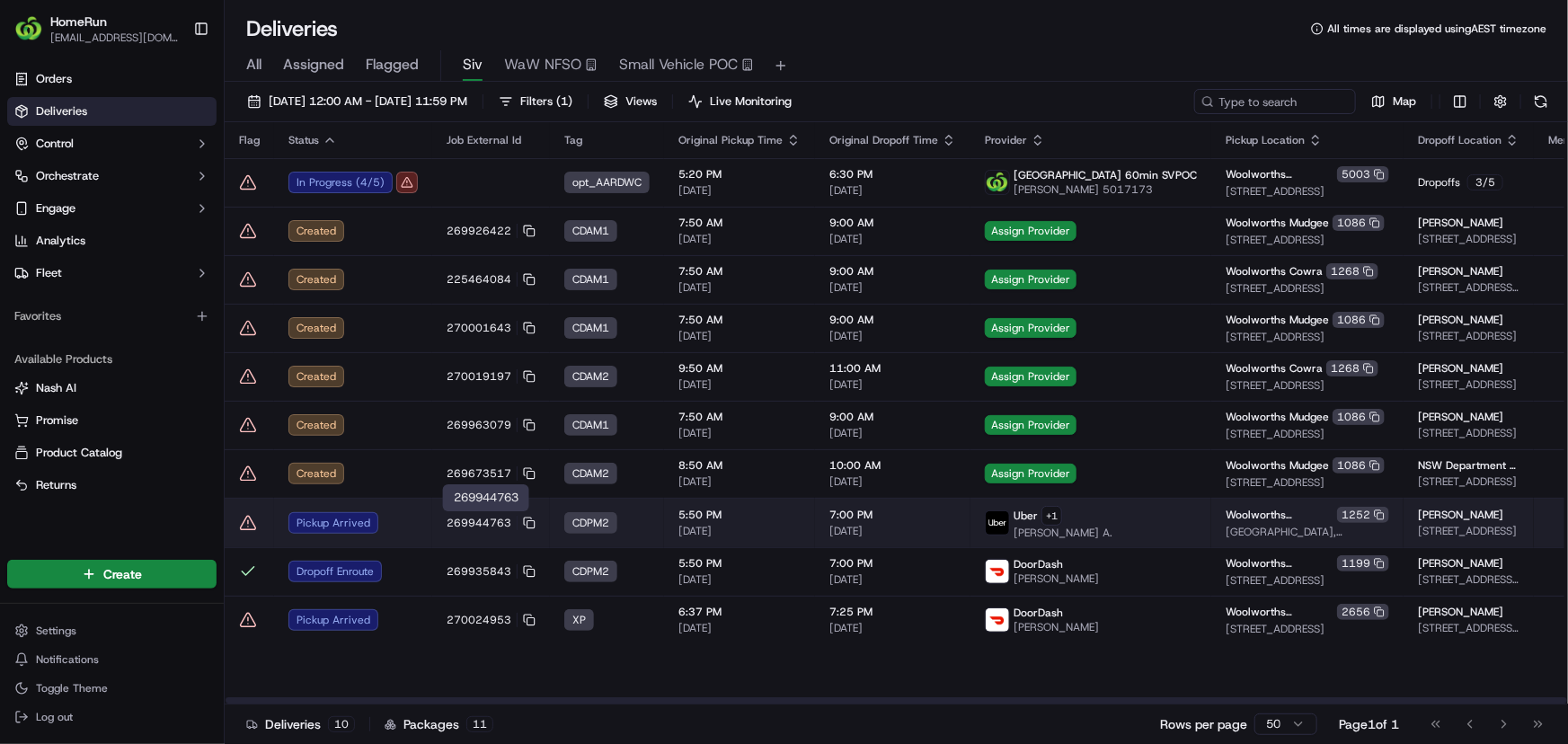
click at [416, 516] on td "Pickup Arrived" at bounding box center [353, 522] width 158 height 50
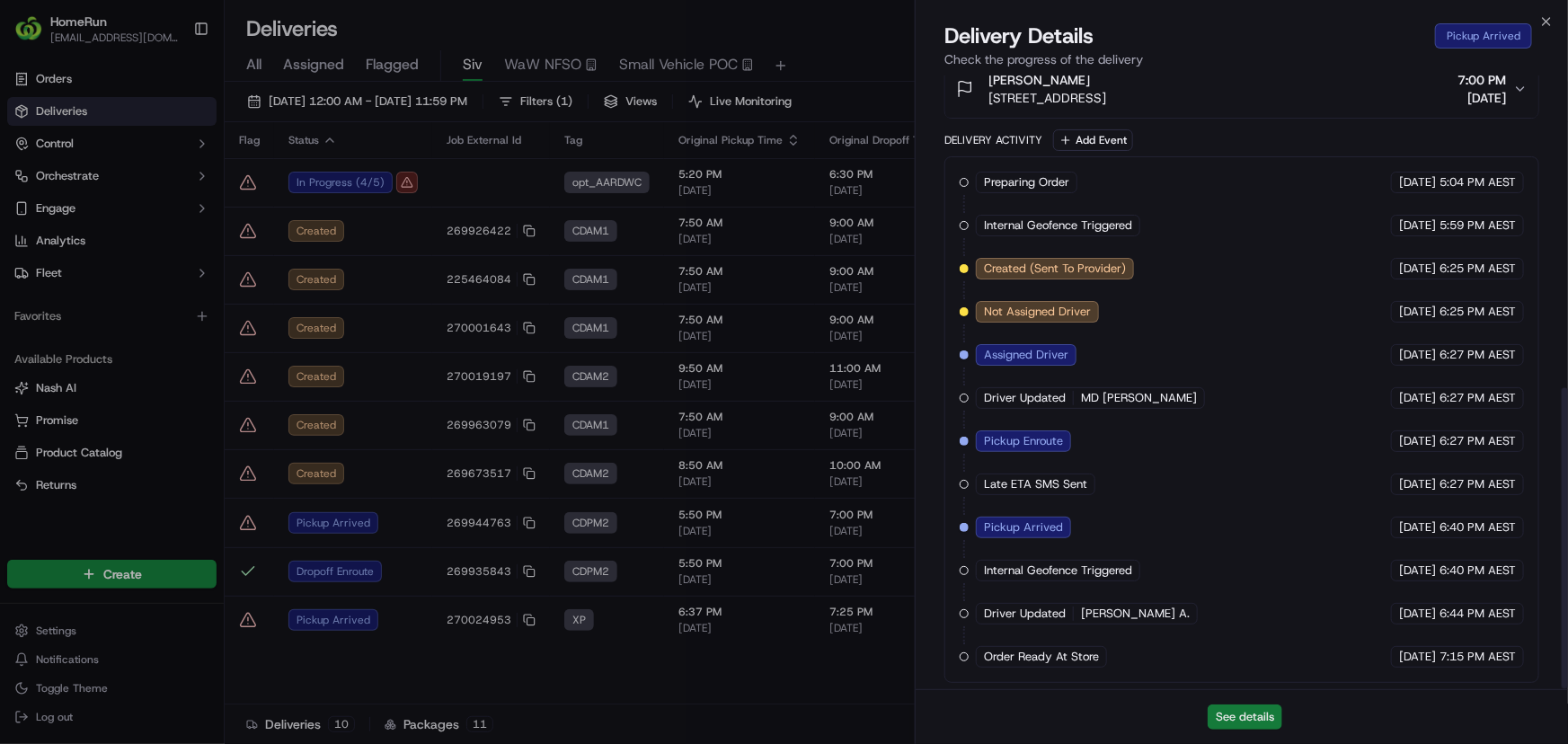
click at [1240, 716] on button "See details" at bounding box center [1245, 716] width 75 height 25
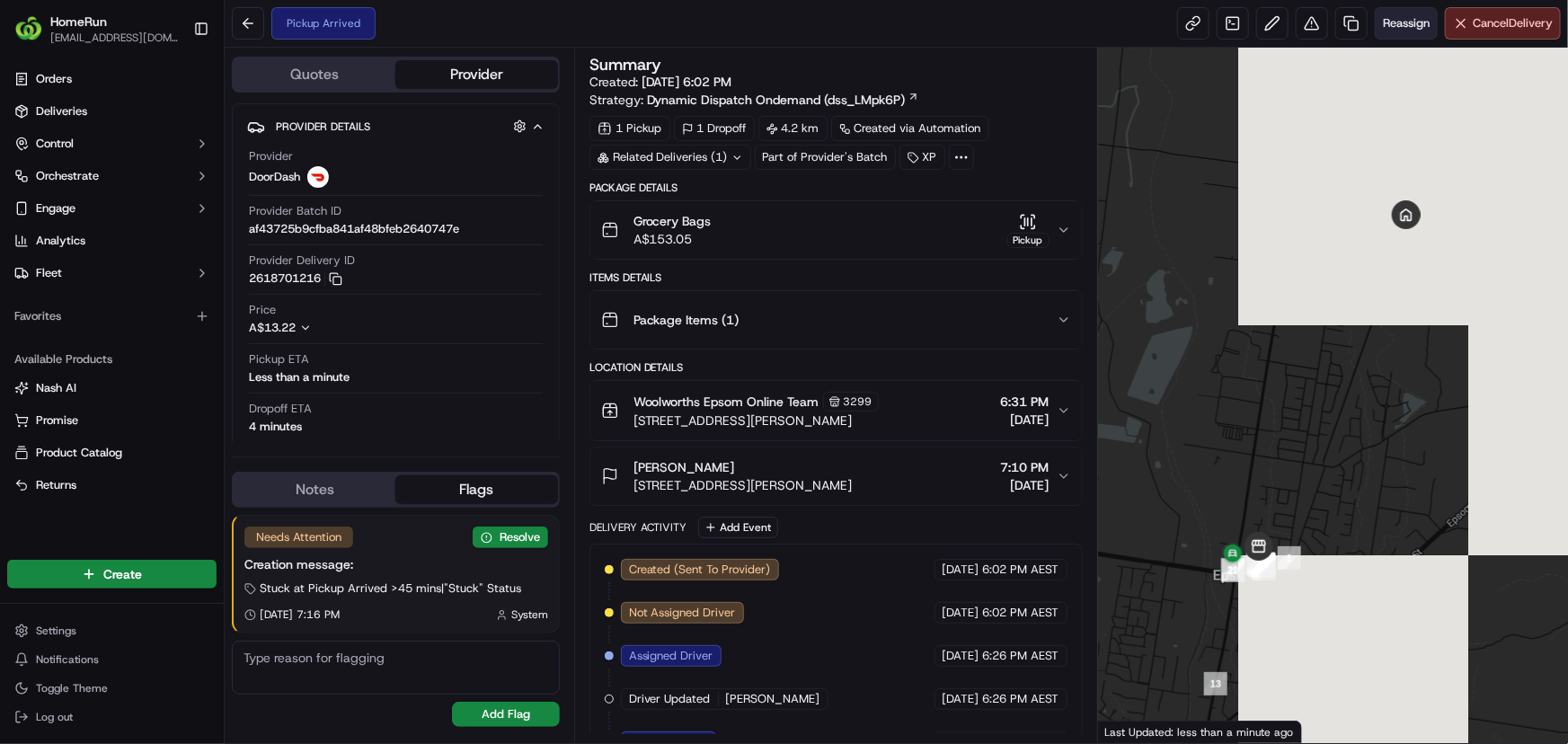
click at [1417, 18] on span "Reassign" at bounding box center [1406, 24] width 47 height 17
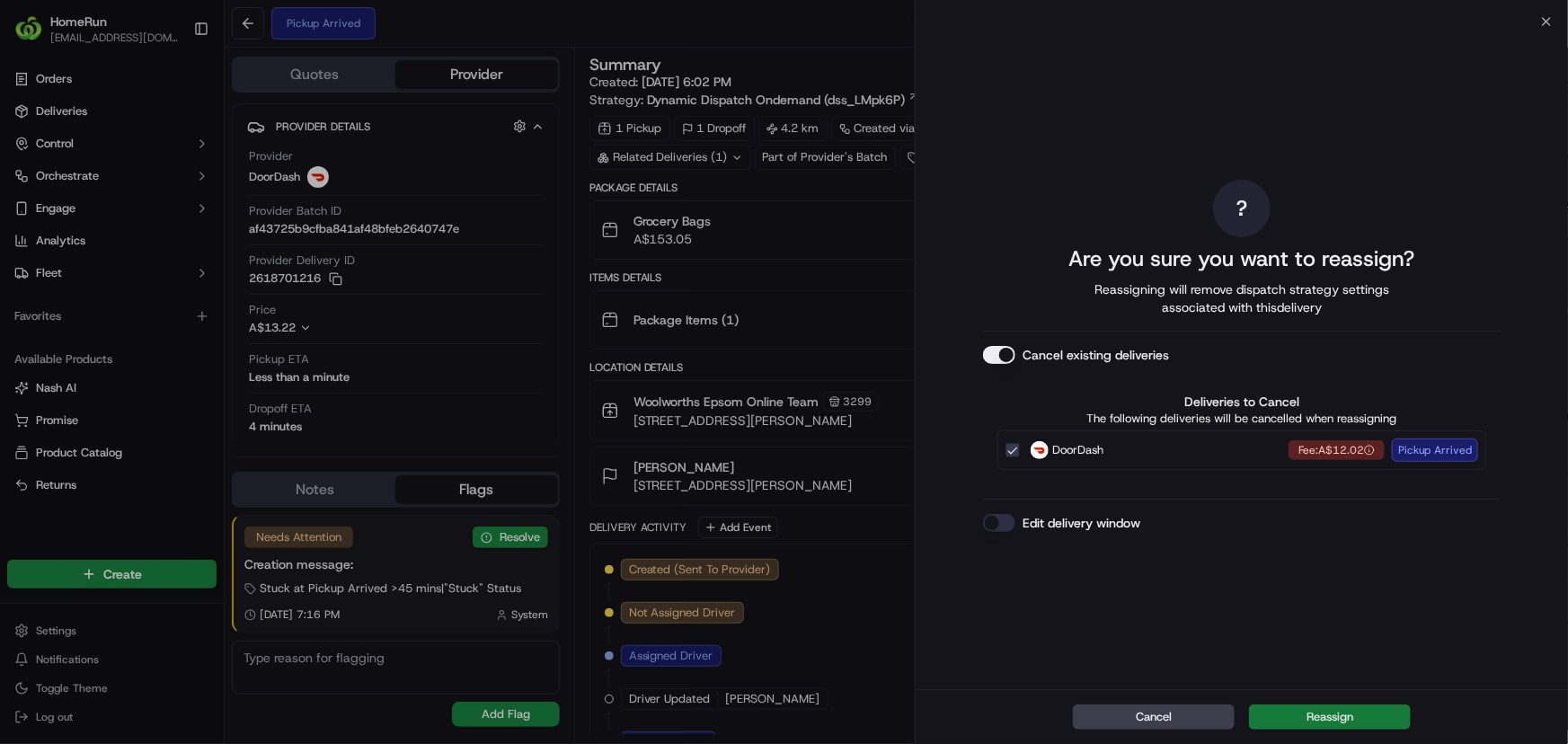
click at [1349, 715] on button "Reassign" at bounding box center [1331, 716] width 162 height 25
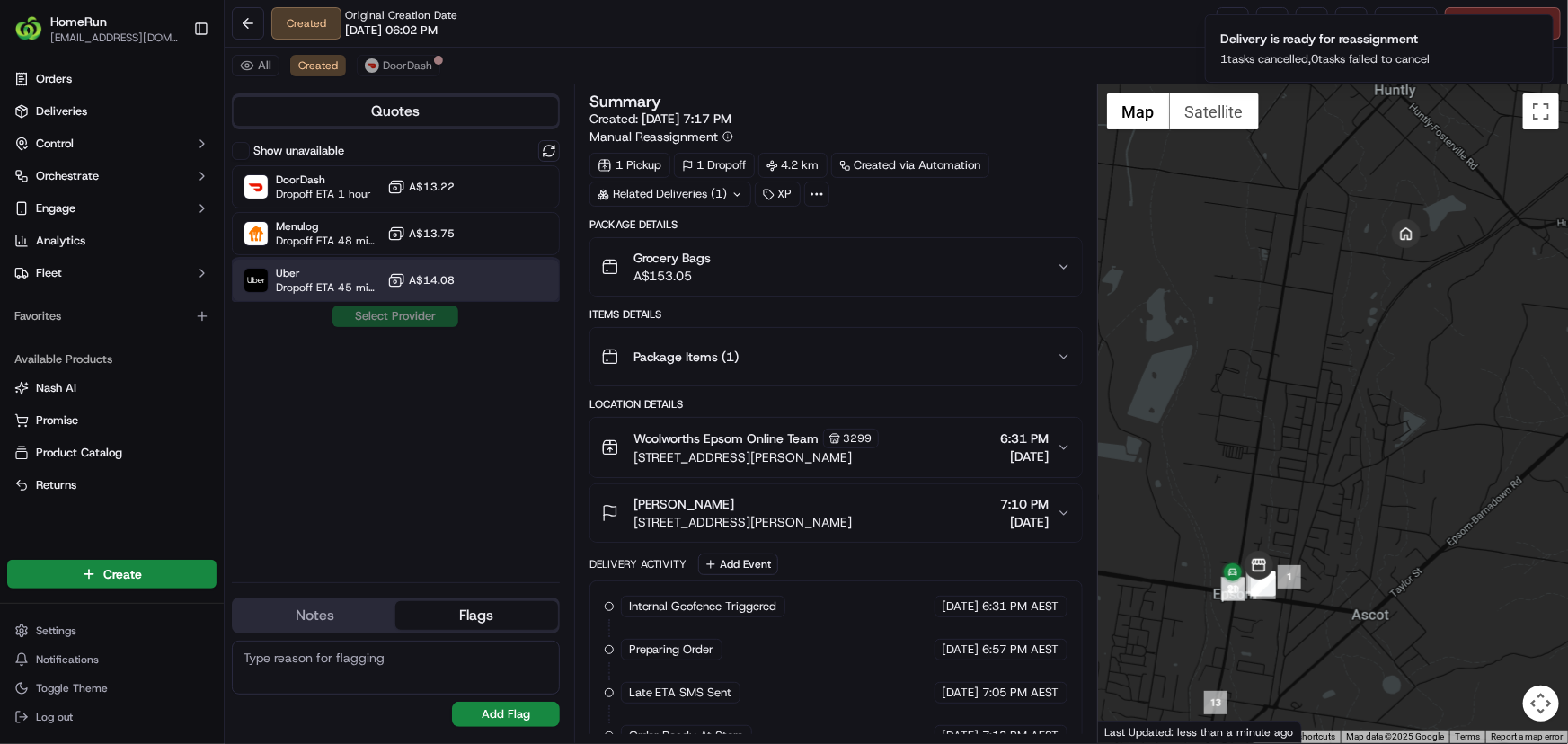
click at [477, 280] on div "Uber Dropoff ETA 45 minutes A$14.08" at bounding box center [396, 280] width 328 height 43
click at [411, 315] on button "Assign Provider" at bounding box center [395, 315] width 128 height 21
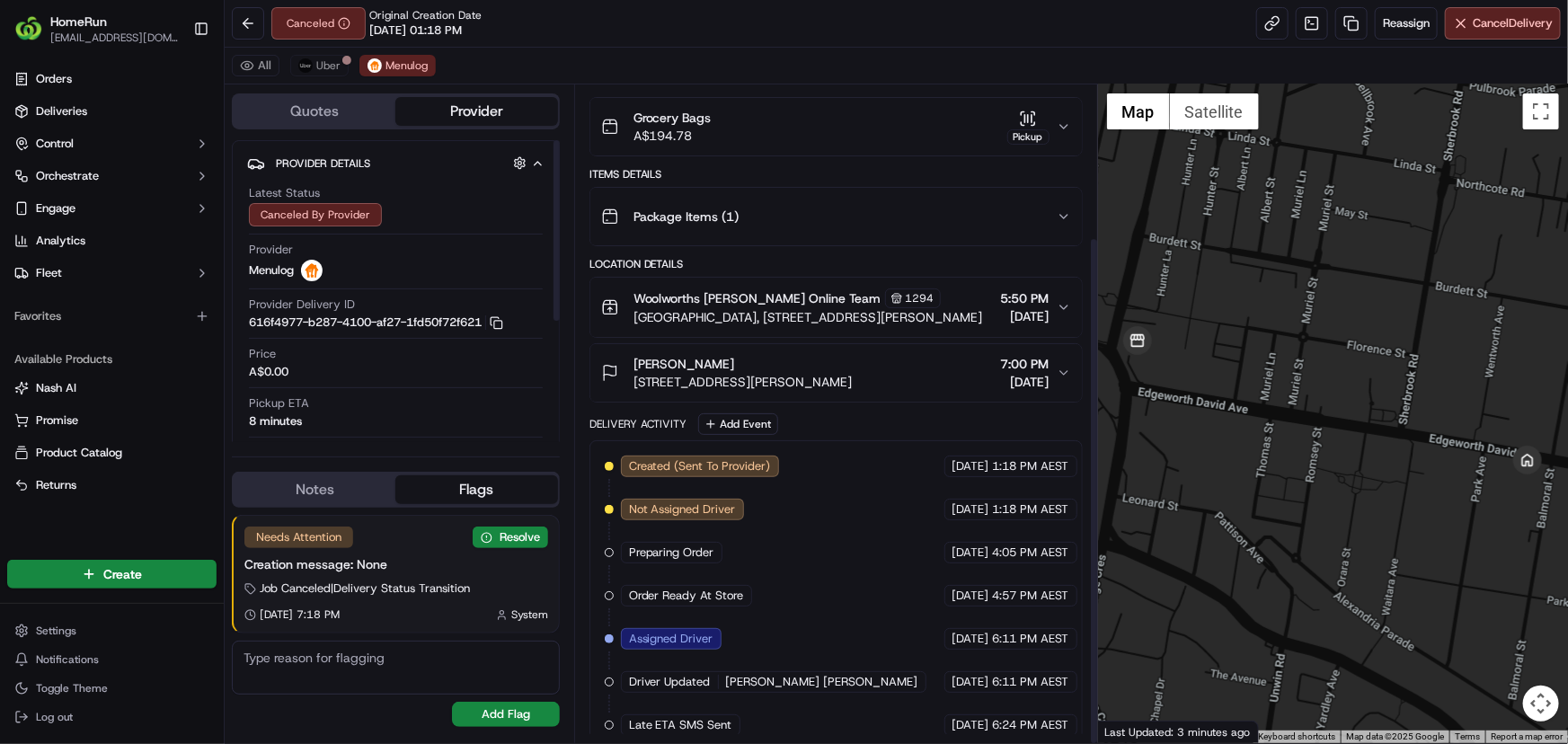
scroll to position [197, 0]
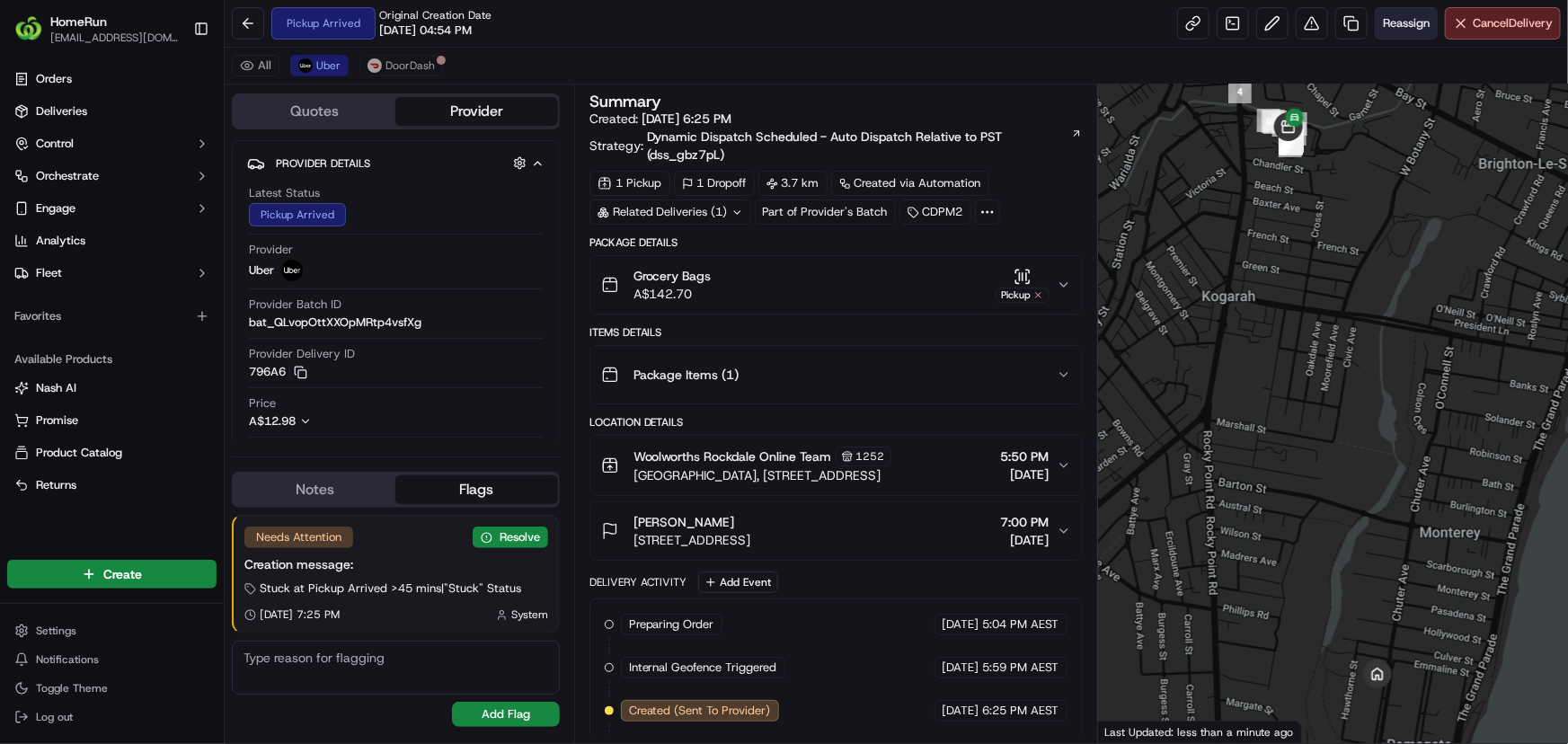
click at [1407, 22] on span "Reassign" at bounding box center [1406, 24] width 47 height 17
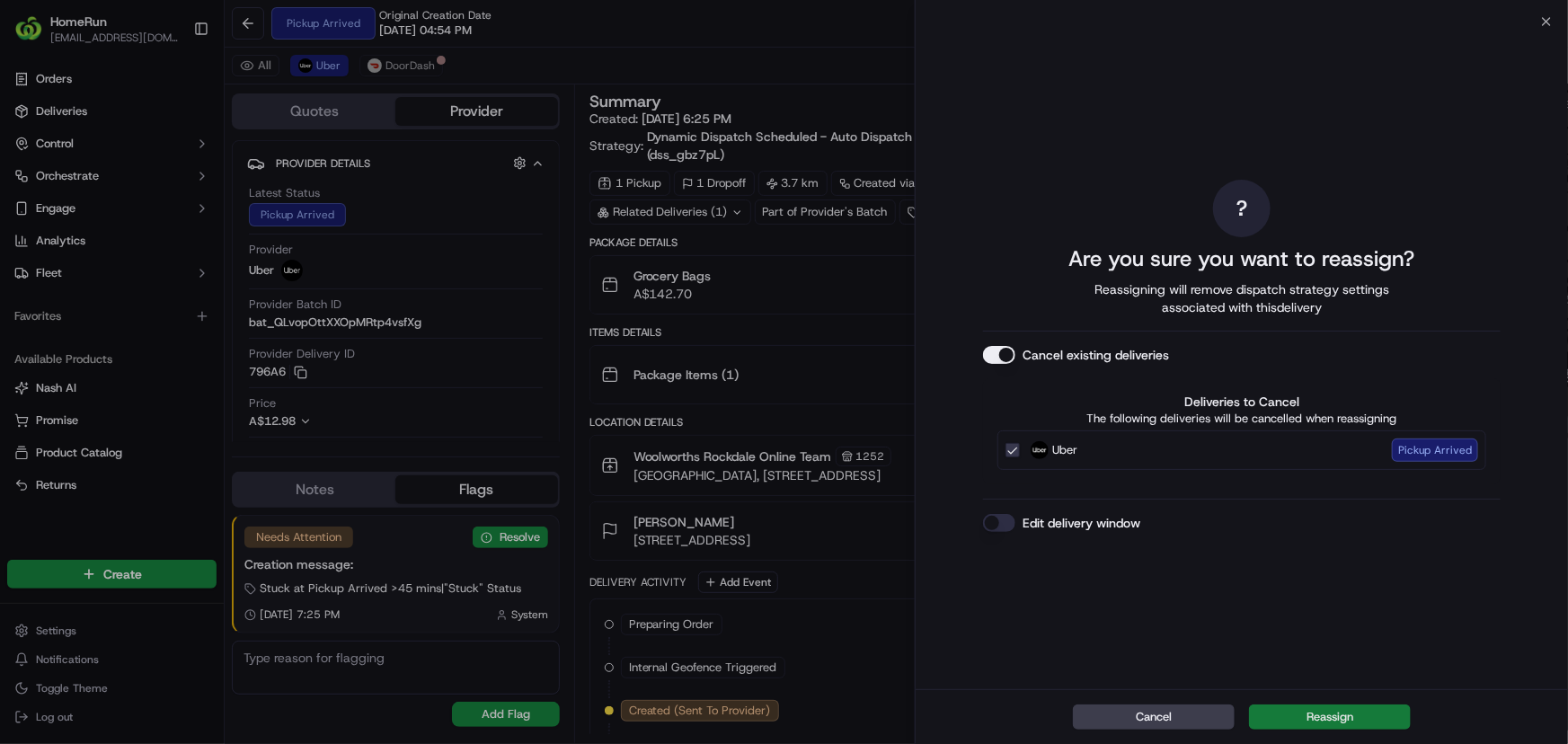
click at [1365, 716] on button "Reassign" at bounding box center [1331, 716] width 162 height 25
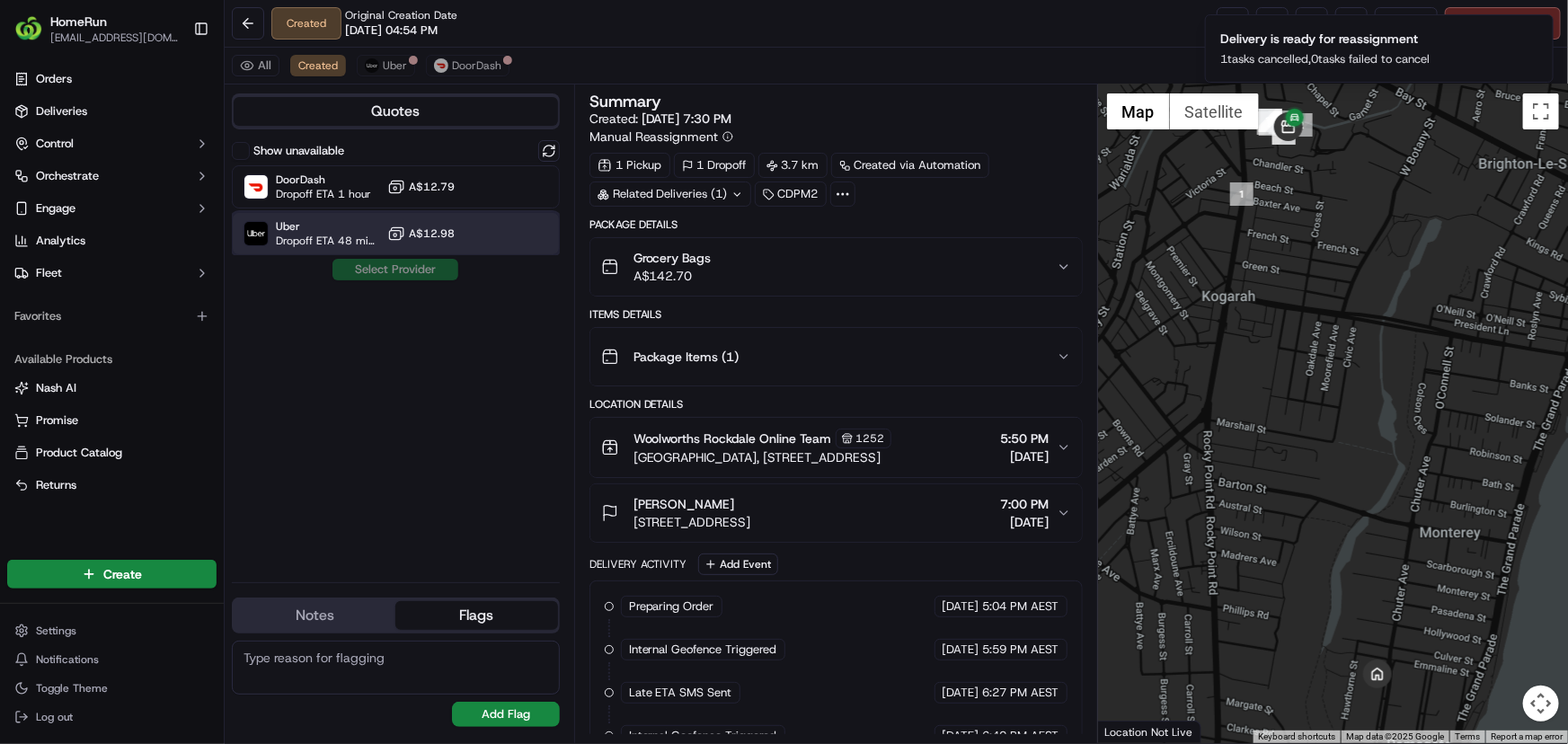
click at [324, 234] on span "Dropoff ETA 48 minutes" at bounding box center [328, 241] width 104 height 15
click at [368, 264] on button "Assign Provider" at bounding box center [395, 269] width 128 height 21
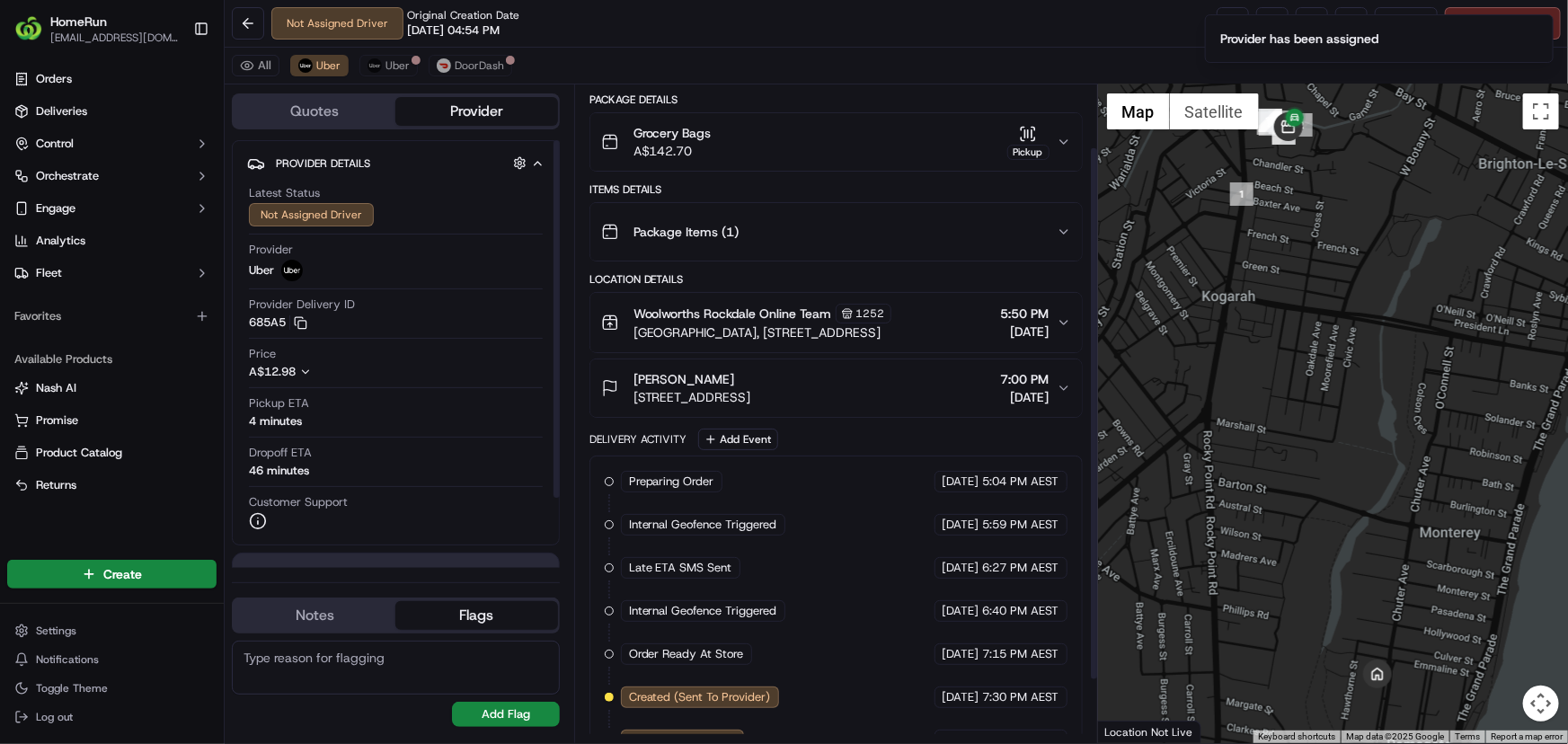
scroll to position [153, 0]
